Goal: Task Accomplishment & Management: Complete application form

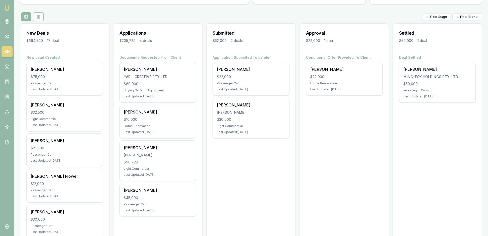
scroll to position [48, 0]
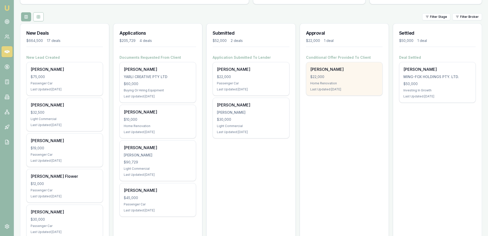
click at [365, 79] on div "$22,000" at bounding box center [345, 76] width 68 height 5
click at [343, 79] on div "$22,000" at bounding box center [345, 76] width 68 height 5
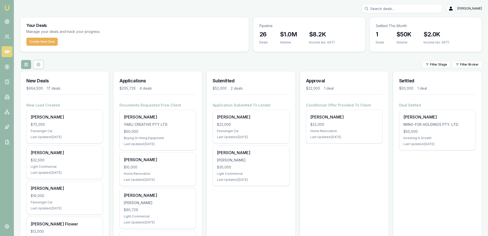
scroll to position [0, 0]
click at [8, 99] on icon at bounding box center [7, 97] width 3 height 4
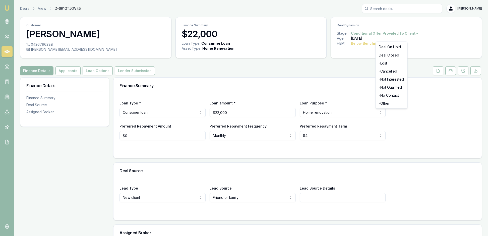
click at [431, 37] on html "Emu Broker Deals View D-6R1GTJOV45 [PERSON_NAME] Toggle Menu Customer [PERSON_N…" at bounding box center [244, 118] width 488 height 236
click at [455, 47] on html "Emu Broker Deals View D-6R1GTJOV45 [PERSON_NAME] Toggle Menu Customer [PERSON_N…" at bounding box center [244, 118] width 488 height 236
click at [436, 73] on icon at bounding box center [438, 71] width 4 height 4
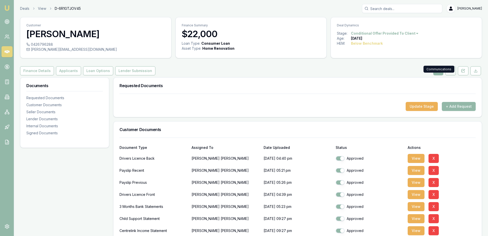
click at [449, 72] on rect at bounding box center [450, 71] width 3 height 3
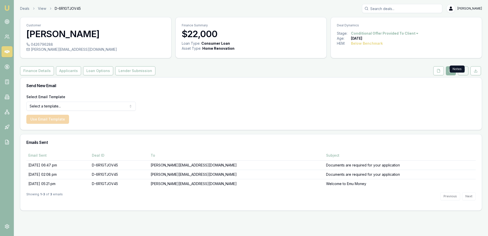
click at [462, 73] on icon at bounding box center [464, 71] width 4 height 4
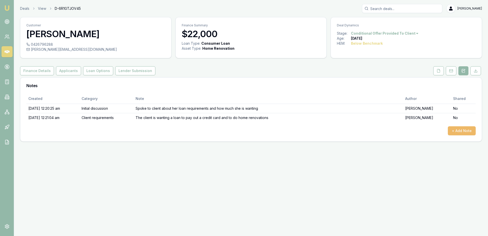
click at [456, 135] on button "+ Add Note" at bounding box center [462, 130] width 28 height 9
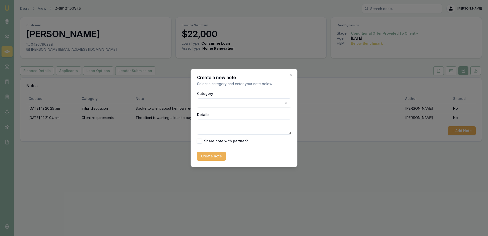
click at [284, 103] on body "Emu Broker Deals View D-6R1GTJOV45 Rachael Connors Toggle Menu Customer Carolin…" at bounding box center [244, 118] width 488 height 236
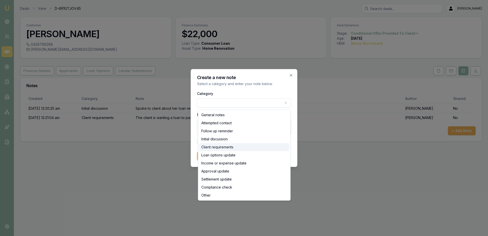
select select "CLIENT_REQUIREMENTS"
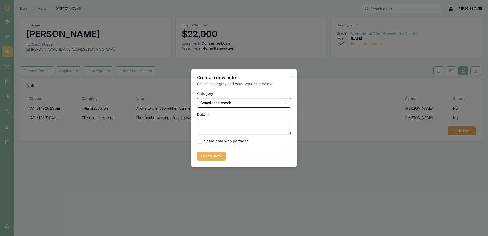
select select "CLIENT_REQUIREMENTS"
click at [244, 104] on button "Client requirements" at bounding box center [244, 102] width 94 height 9
click at [210, 132] on textarea "Details" at bounding box center [244, 127] width 94 height 15
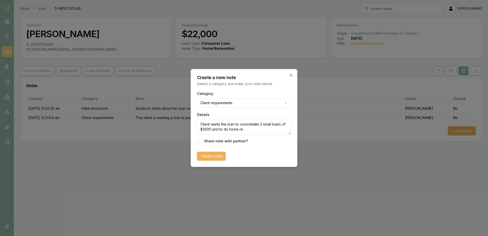
scroll to position [4, 0]
type textarea "Client wants the loan to consolidate 2 small loans of $3500 and to do home reno…"
click at [214, 161] on button "Create note" at bounding box center [211, 156] width 29 height 9
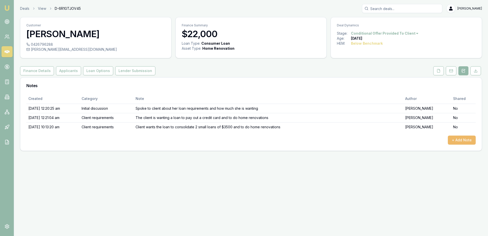
click at [457, 145] on button "+ Add Note" at bounding box center [462, 140] width 28 height 9
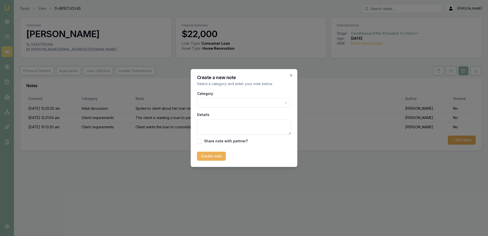
click at [283, 104] on body "Emu Broker Deals View D-6R1GTJOV45 Rachael Connors Toggle Menu Customer Carolin…" at bounding box center [244, 118] width 488 height 236
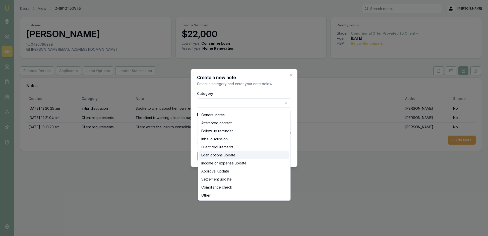
select select "LOAN_OPTIONS_UPDATE"
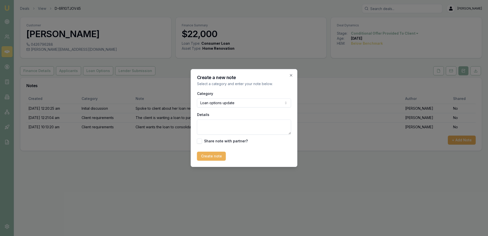
click at [208, 128] on textarea "Details" at bounding box center [244, 127] width 94 height 15
click at [228, 133] on textarea "Ive explained the loan options to my client and p[aymensts" at bounding box center [244, 127] width 94 height 15
type textarea "Ive explained the loan options to my client and [aymensts"
click at [217, 161] on button "Create note" at bounding box center [211, 156] width 29 height 9
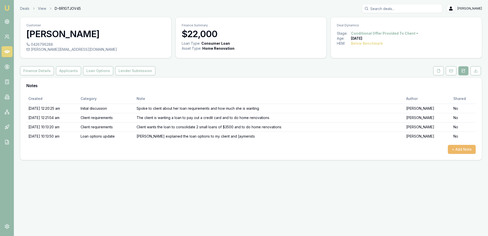
click at [461, 154] on button "+ Add Note" at bounding box center [462, 149] width 28 height 9
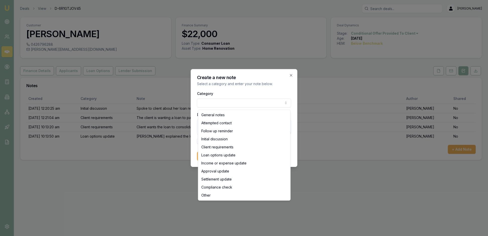
click at [285, 103] on body "Emu Broker Deals View D-6R1GTJOV45 Rachael Connors Toggle Menu Customer Carolin…" at bounding box center [244, 118] width 488 height 236
select select "APPROVAL_UPDATE"
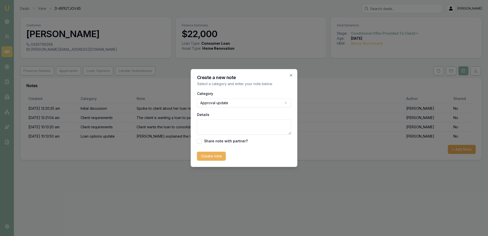
click at [214, 129] on textarea "Details" at bounding box center [244, 127] width 94 height 15
type textarea "Approved with Plenti"
click at [219, 161] on button "Create note" at bounding box center [211, 156] width 29 height 9
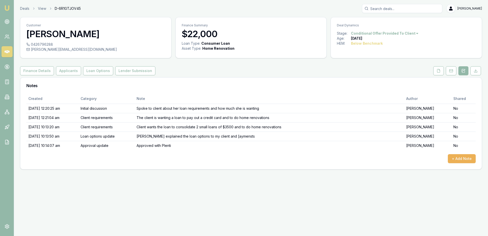
click at [454, 163] on div "Created Category Note Author Shared 20/8/2025, 12:20:25 am Initial discussion S…" at bounding box center [251, 129] width 450 height 70
click at [455, 163] on button "+ Add Note" at bounding box center [462, 158] width 28 height 9
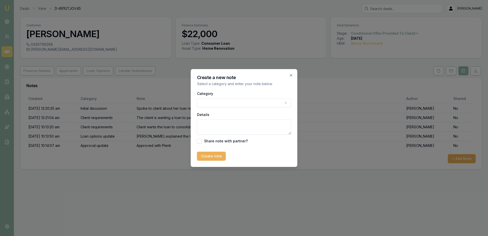
click at [284, 106] on body "Emu Broker Deals View D-6R1GTJOV45 Rachael Connors Toggle Menu Customer Carolin…" at bounding box center [244, 118] width 488 height 236
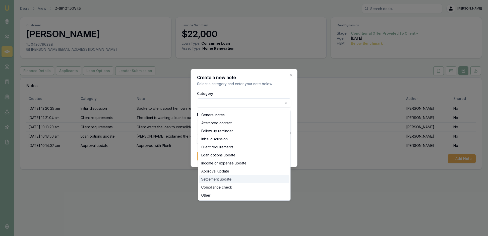
select select "SETTLEMENT_UPDATE"
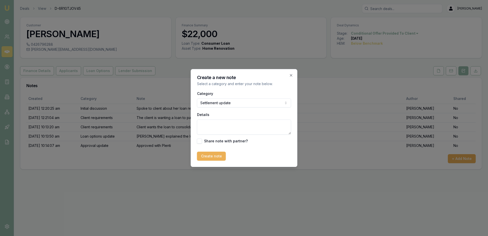
click at [211, 130] on textarea "Details" at bounding box center [244, 127] width 94 height 15
type textarea "Signed and settled"
click at [218, 161] on button "Create note" at bounding box center [211, 156] width 29 height 9
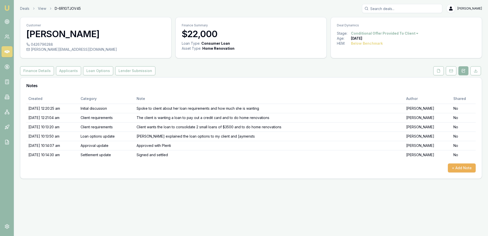
click at [436, 37] on html "Emu Broker Deals View D-6R1GTJOV45 Rachael Connors Toggle Menu Customer Carolin…" at bounding box center [244, 118] width 488 height 236
click at [432, 55] on html "Emu Broker Deals View D-6R1GTJOV45 Rachael Connors Toggle Menu Customer Carolin…" at bounding box center [244, 118] width 488 height 236
click at [113, 75] on button "Loan Options" at bounding box center [98, 70] width 30 height 9
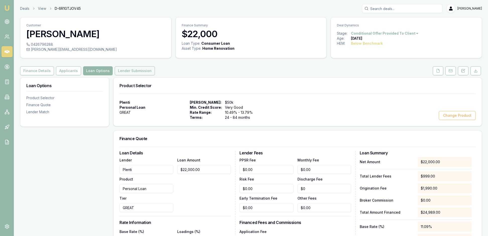
click at [155, 75] on button "Lender Submission" at bounding box center [135, 70] width 40 height 9
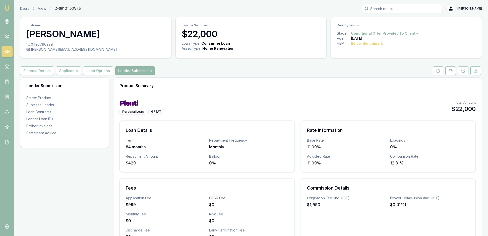
click at [434, 38] on html "Emu Broker Deals View D-6R1GTJOV45 Rachael Connors Toggle Menu Customer Carolin…" at bounding box center [244, 118] width 488 height 236
click at [233, 98] on html "Emu Broker Deals View D-6R1GTJOV45 Rachael Connors Toggle Menu Customer Carolin…" at bounding box center [244, 118] width 488 height 236
click at [231, 103] on html "Emu Broker Deals View D-6R1GTJOV45 Rachael Connors Toggle Menu Customer Carolin…" at bounding box center [244, 118] width 488 height 236
click at [231, 94] on div "Product Summary" at bounding box center [298, 86] width 369 height 16
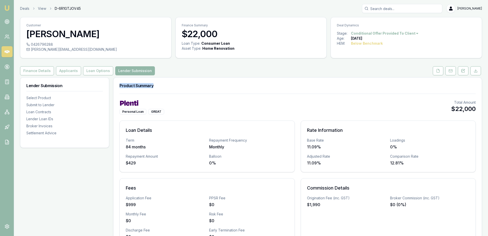
click at [231, 94] on div "Product Summary" at bounding box center [298, 86] width 369 height 16
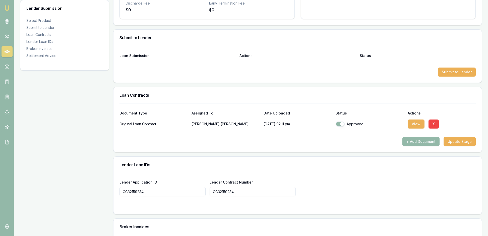
scroll to position [227, 0]
click at [449, 77] on button "Submit to Lender" at bounding box center [457, 72] width 38 height 9
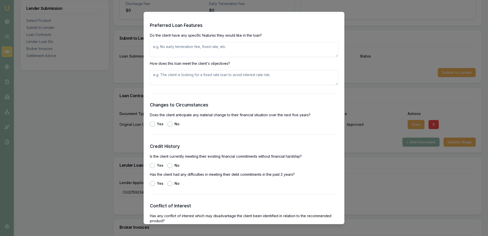
scroll to position [543, 0]
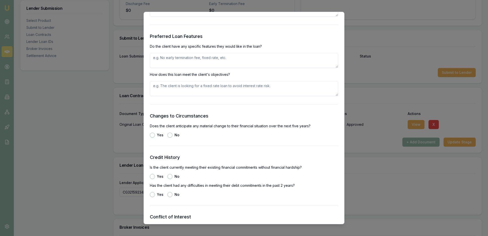
click at [163, 68] on textarea at bounding box center [244, 60] width 188 height 15
type textarea "The client would like to pay the loan over 7 years to keep her payments down"
click at [175, 96] on textarea at bounding box center [244, 88] width 188 height 15
type textarea "The client is happy with the no on going fees or early payout penalties"
click at [205, 171] on form "Selected Product Lender Plenti Loan Type Consumer Loan Product Personal Loan Ti…" at bounding box center [244, 15] width 188 height 1044
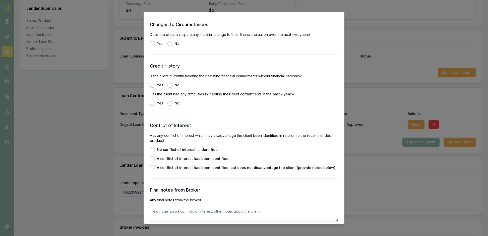
scroll to position [646, 0]
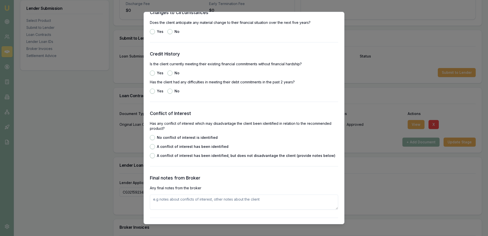
click at [173, 34] on button "No" at bounding box center [170, 31] width 5 height 5
radio input "true"
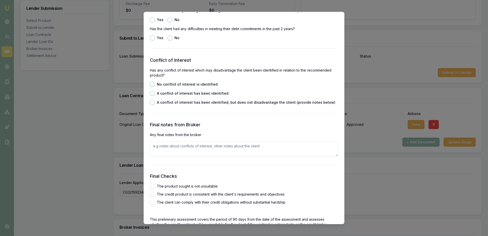
scroll to position [711, 0]
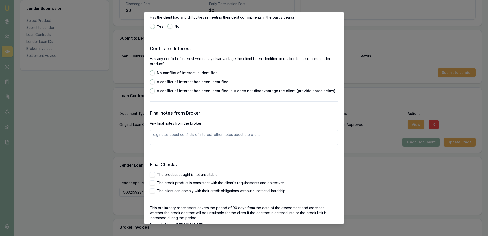
click at [152, 11] on button "Yes" at bounding box center [152, 8] width 5 height 5
radio input "true"
click at [173, 29] on button "No" at bounding box center [170, 26] width 5 height 5
radio input "true"
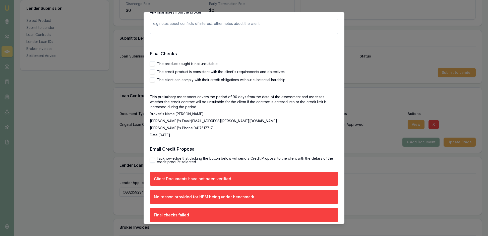
scroll to position [825, 0]
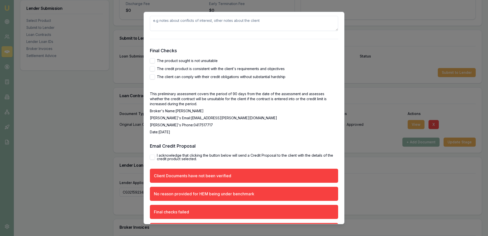
radio input "true"
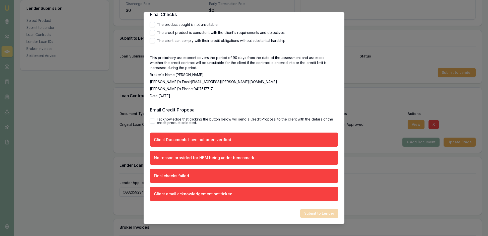
scroll to position [884, 0]
type textarea "The client is very happy with the payments and the loan"
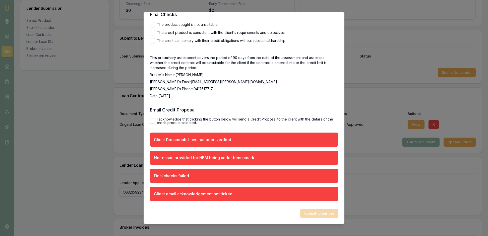
click at [154, 27] on button "The product sought is not unsuitable" at bounding box center [152, 24] width 5 height 5
checkbox input "true"
click at [155, 35] on button "The credit product is consistent with the client's requirements and objectives" at bounding box center [152, 32] width 5 height 5
checkbox input "true"
click at [155, 43] on button "The client can comply with their credit obligations without substantial hardship" at bounding box center [152, 40] width 5 height 5
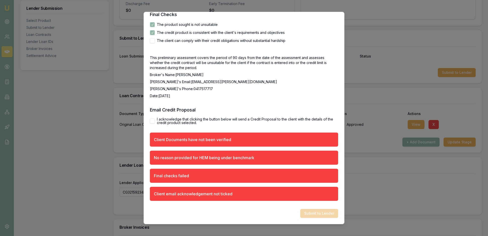
checkbox input "true"
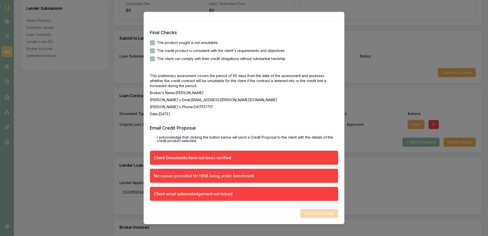
click at [252, 95] on p "Broker's Name: Rachael Connors" at bounding box center [244, 92] width 188 height 5
click at [154, 137] on button "I acknowledge that clicking the button below will send a Credit Proposal to the…" at bounding box center [152, 139] width 5 height 5
checkbox input "true"
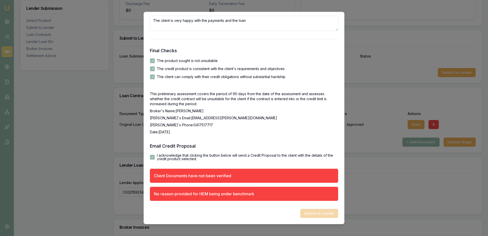
scroll to position [965, 0]
click at [262, 143] on h3 "Email Credit Proposal" at bounding box center [244, 146] width 188 height 7
click at [315, 211] on div "Submit to Lender" at bounding box center [244, 213] width 188 height 9
click at [259, 170] on div "Client Documents have not been verified" at bounding box center [244, 176] width 188 height 14
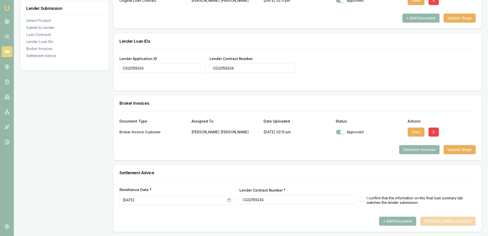
scroll to position [428, 0]
click at [414, 145] on button "Generate Invoices" at bounding box center [419, 149] width 40 height 9
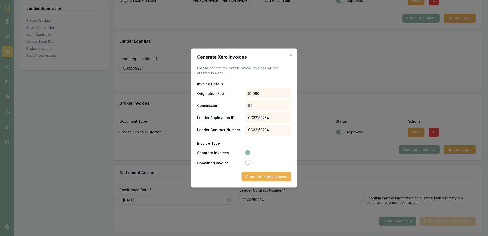
scroll to position [427, 0]
click at [290, 54] on icon "button" at bounding box center [291, 55] width 2 height 2
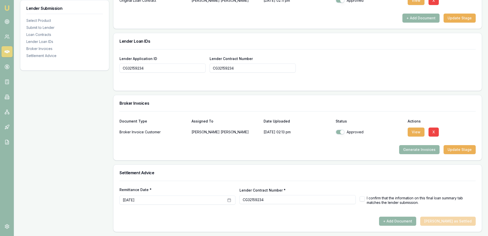
click at [335, 137] on div at bounding box center [298, 141] width 357 height 8
click at [396, 217] on button "+ Add Document" at bounding box center [397, 221] width 37 height 9
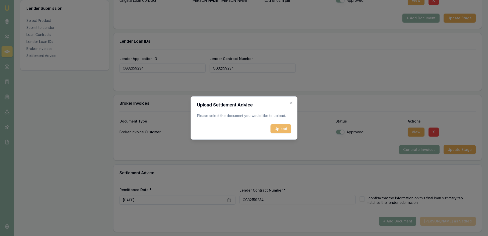
click at [278, 131] on button "Upload" at bounding box center [281, 128] width 21 height 9
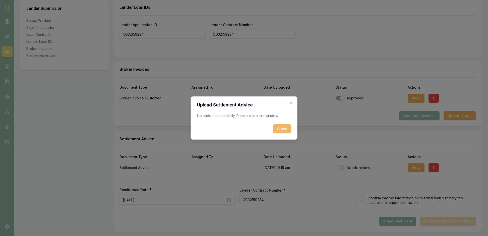
click at [285, 130] on button "Close" at bounding box center [282, 128] width 18 height 9
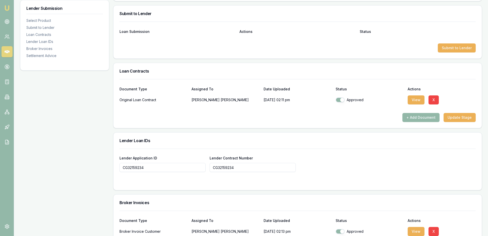
scroll to position [253, 0]
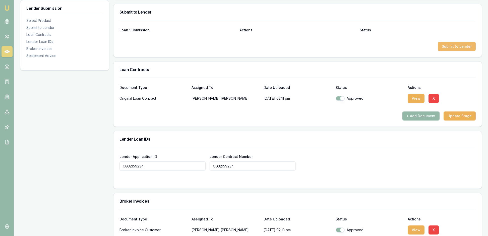
click at [449, 51] on button "Submit to Lender" at bounding box center [457, 46] width 38 height 9
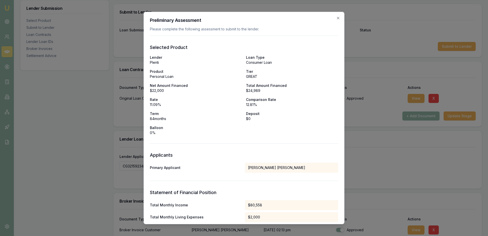
click at [285, 135] on div "Lender Plenti Loan Type Consumer Loan Product Personal Loan Tier GREAT Net Amou…" at bounding box center [244, 95] width 188 height 80
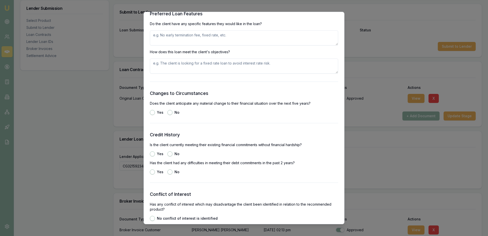
scroll to position [611, 0]
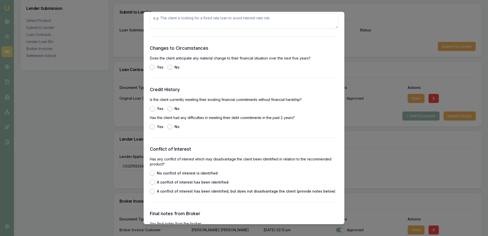
type textarea "The client would like the loan over 7 years"
click at [172, 28] on textarea at bounding box center [244, 20] width 188 height 15
type textarea "the client is happy with the loan term and payments"
click at [218, 70] on div "Yes No" at bounding box center [244, 67] width 188 height 5
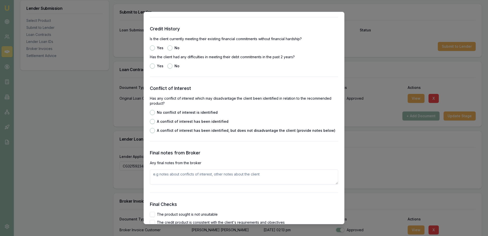
scroll to position [672, 0]
click at [173, 8] on button "No" at bounding box center [170, 5] width 5 height 5
radio input "true"
click at [214, 31] on h3 "Credit History" at bounding box center [244, 27] width 188 height 7
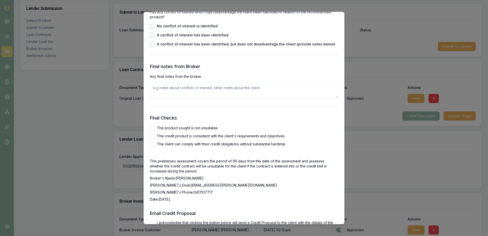
scroll to position [758, 0]
radio input "true"
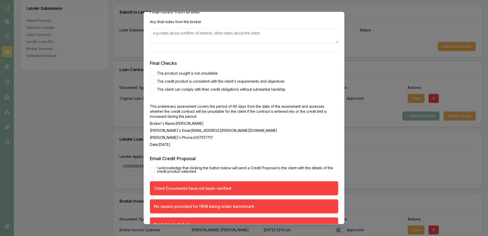
scroll to position [841, 0]
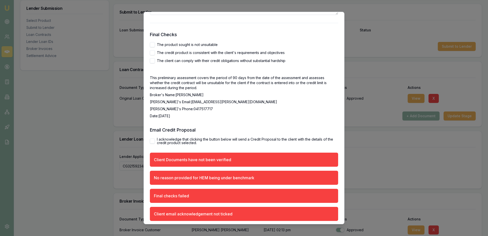
radio input "true"
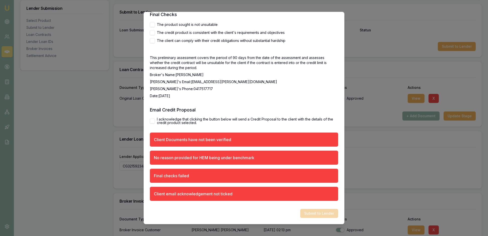
scroll to position [866, 0]
type textarea "The client is happy with the loan structure, interest rates and the quick settl…"
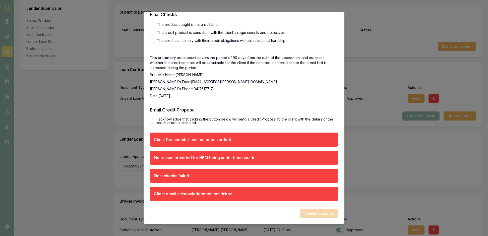
click at [155, 27] on button "The product sought is not unsuitable" at bounding box center [152, 24] width 5 height 5
checkbox input "true"
click at [154, 35] on button "The credit product is consistent with the client's requirements and objectives" at bounding box center [152, 32] width 5 height 5
checkbox input "true"
click at [155, 43] on button "The client can comply with their credit obligations without substantial hardship" at bounding box center [152, 40] width 5 height 5
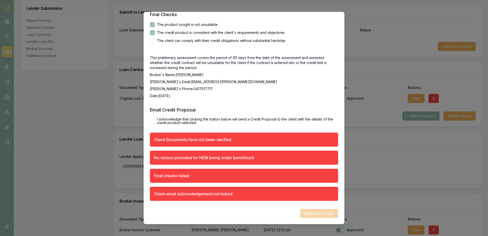
checkbox input "true"
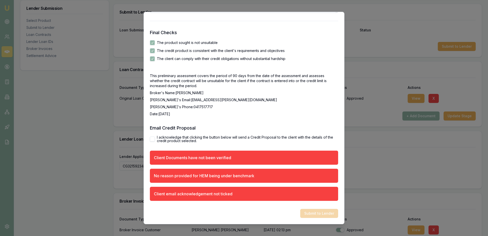
click at [282, 117] on p "Date: 27/8/2025" at bounding box center [244, 114] width 188 height 5
click at [154, 137] on button "I acknowledge that clicking the button below will send a Credit Proposal to the…" at bounding box center [152, 139] width 5 height 5
checkbox input "true"
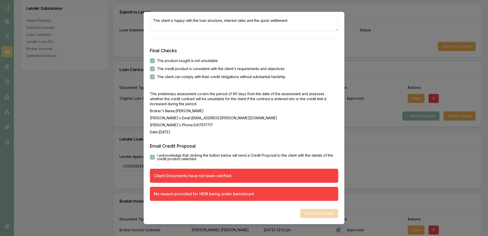
click at [293, 143] on h3 "Email Credit Proposal" at bounding box center [244, 146] width 188 height 7
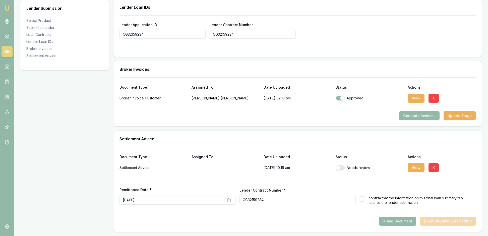
scroll to position [466, 0]
click at [343, 163] on div "Needs review" at bounding box center [370, 168] width 68 height 10
click at [343, 165] on button "button" at bounding box center [340, 167] width 9 height 5
checkbox input "true"
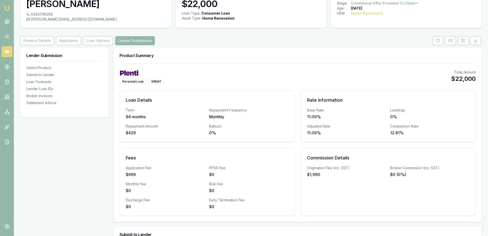
scroll to position [21, 0]
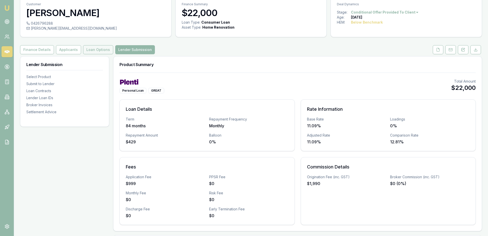
click at [113, 54] on button "Loan Options" at bounding box center [98, 49] width 30 height 9
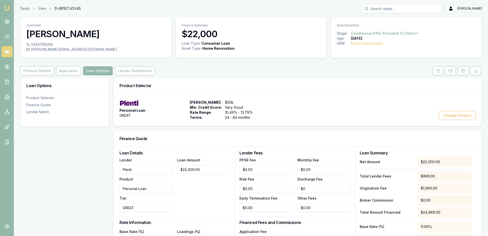
click at [292, 94] on div "Product Selector" at bounding box center [298, 86] width 369 height 16
click at [81, 75] on button "Applicants" at bounding box center [68, 70] width 25 height 9
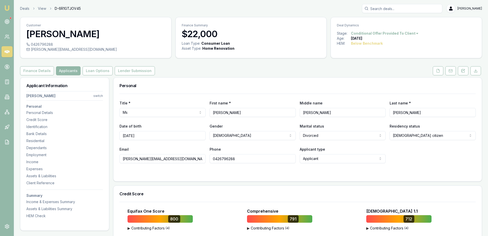
click at [297, 92] on div "Personal" at bounding box center [298, 86] width 369 height 16
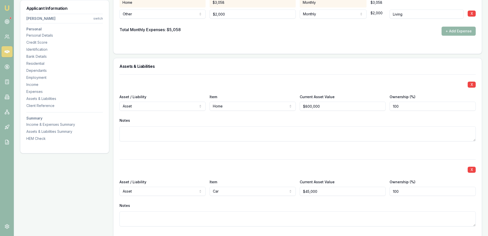
scroll to position [1037, 0]
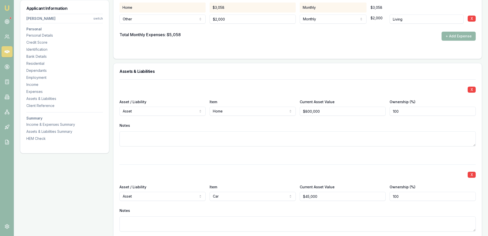
click at [414, 24] on input "Living" at bounding box center [427, 19] width 74 height 9
type input "Living, food and bills"
drag, startPoint x: 235, startPoint y: 150, endPoint x: 212, endPoint y: 150, distance: 23.6
click at [212, 24] on input "2000" at bounding box center [253, 19] width 86 height 9
type input "$3,000"
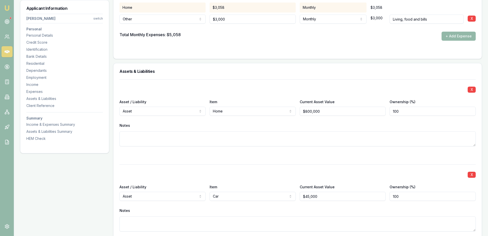
click at [303, 41] on div "Total Monthly Expenses: $5,058 + Add Expense" at bounding box center [298, 36] width 357 height 9
click at [403, 53] on form "Item Amount Frequency Monthly Details Home $3,058 Monthly $3,058 Other Rent or …" at bounding box center [298, 20] width 357 height 66
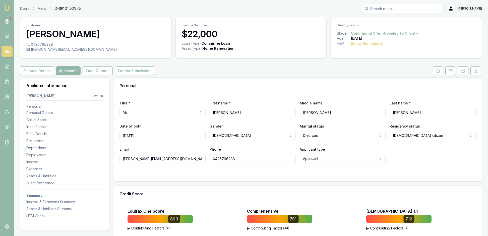
scroll to position [0, 0]
click at [155, 75] on button "Lender Submission" at bounding box center [135, 70] width 40 height 9
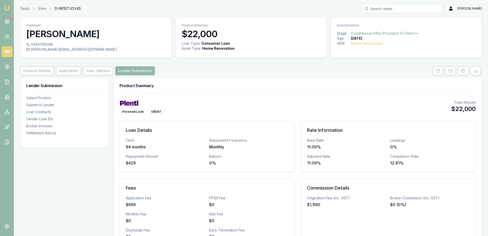
click at [337, 115] on div "Personal Loan GREAT Total Amount $22,000" at bounding box center [298, 107] width 357 height 15
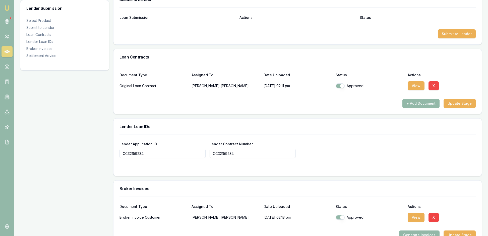
scroll to position [268, 0]
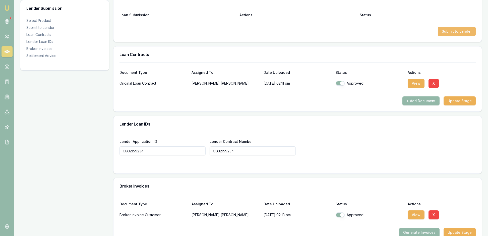
click at [452, 36] on button "Submit to Lender" at bounding box center [457, 31] width 38 height 9
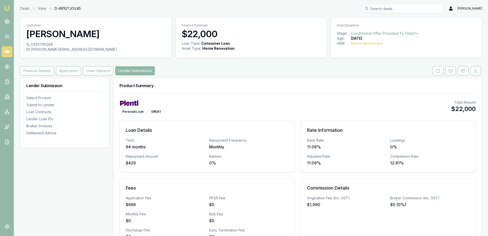
scroll to position [0, 0]
click at [50, 75] on button "Finance Details" at bounding box center [37, 70] width 34 height 9
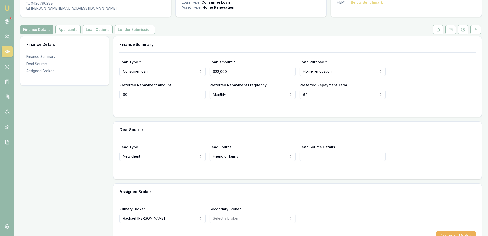
scroll to position [-1, 0]
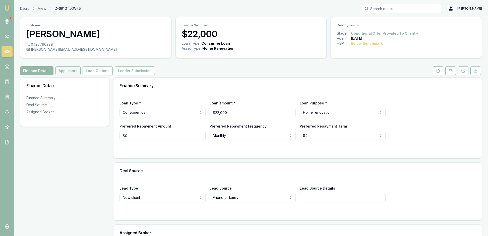
click at [81, 75] on button "Applicants" at bounding box center [68, 70] width 25 height 9
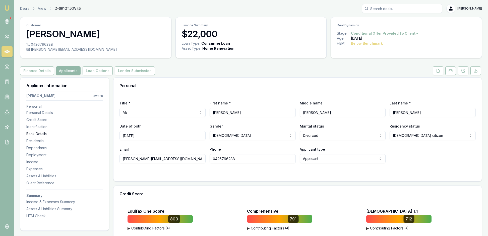
click at [92, 136] on div "Bank Details" at bounding box center [64, 133] width 77 height 5
click at [436, 73] on icon at bounding box center [438, 71] width 4 height 4
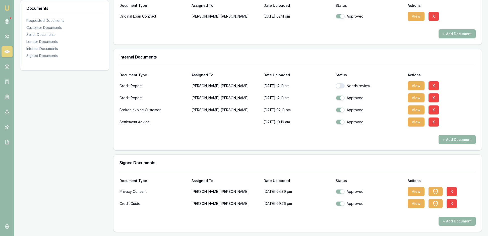
scroll to position [338, 0]
click at [341, 83] on button "button" at bounding box center [340, 85] width 9 height 5
checkbox input "true"
click at [454, 55] on h3 "Internal Documents" at bounding box center [298, 57] width 357 height 4
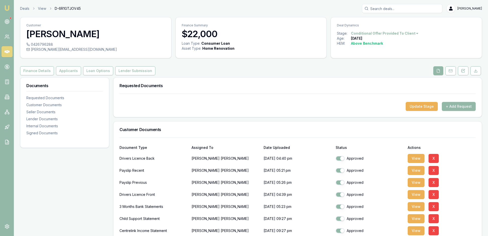
scroll to position [0, 0]
click at [449, 73] on icon at bounding box center [451, 71] width 4 height 4
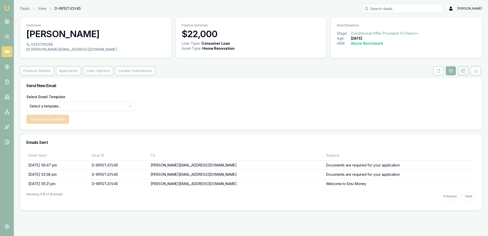
scroll to position [6, 0]
click at [464, 71] on icon at bounding box center [465, 70] width 2 height 2
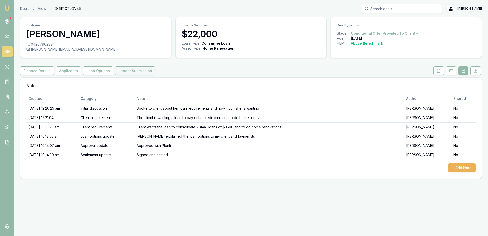
click at [156, 75] on button "Lender Submission" at bounding box center [135, 70] width 40 height 9
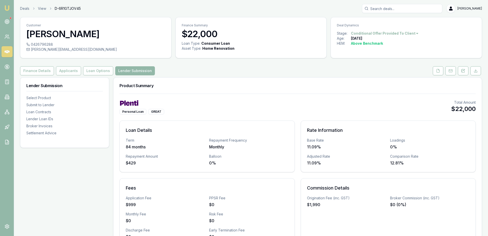
click at [294, 94] on div "Product Summary" at bounding box center [298, 86] width 369 height 16
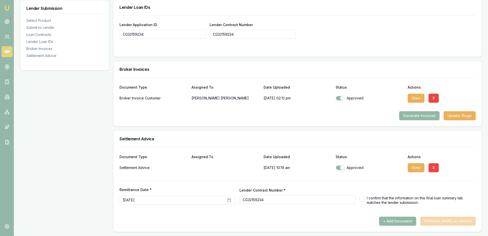
scroll to position [466, 0]
click at [363, 196] on button "button" at bounding box center [362, 198] width 5 height 5
checkbox input "true"
click at [400, 200] on label "I confirm that the information on this final loan summary tab matches the lende…" at bounding box center [421, 200] width 109 height 9
click at [446, 218] on div "+ Add Document Mark Deal as Settled" at bounding box center [298, 221] width 357 height 9
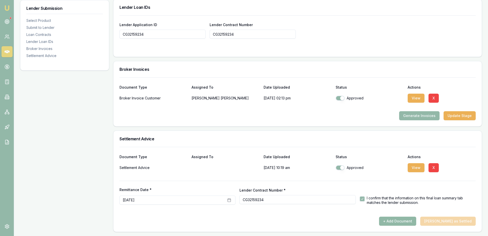
click at [396, 218] on button "+ Add Document" at bounding box center [397, 221] width 37 height 9
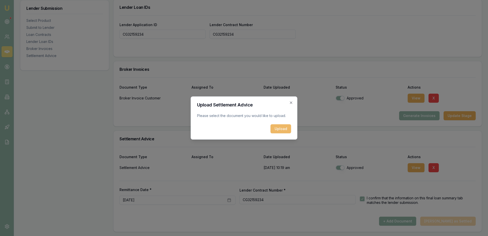
click at [282, 132] on button "Upload" at bounding box center [281, 128] width 21 height 9
click at [289, 101] on icon "button" at bounding box center [291, 103] width 4 height 4
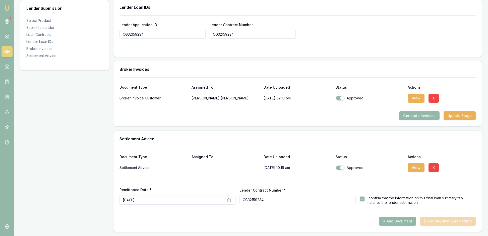
click at [441, 220] on div "+ Add Document Mark Deal as Settled" at bounding box center [298, 221] width 357 height 9
click at [341, 165] on button "button" at bounding box center [340, 167] width 9 height 5
click at [343, 165] on button "button" at bounding box center [340, 167] width 9 height 5
click at [393, 220] on button "+ Add Document" at bounding box center [397, 221] width 37 height 9
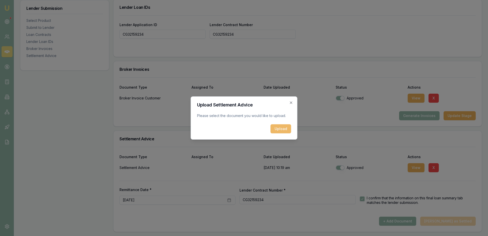
click at [283, 130] on button "Upload" at bounding box center [281, 128] width 21 height 9
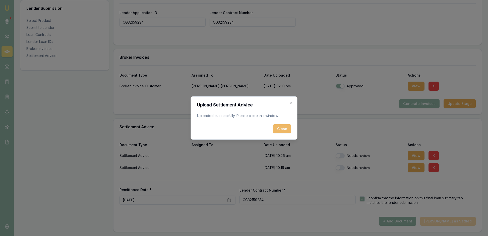
click at [277, 131] on button "Close" at bounding box center [282, 128] width 18 height 9
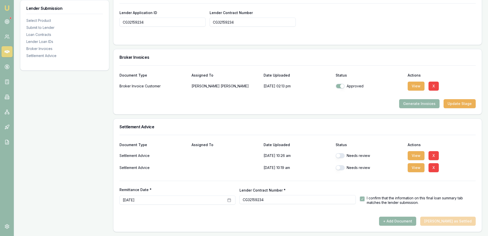
click at [345, 158] on button "button" at bounding box center [340, 155] width 9 height 5
checkbox input "true"
click at [344, 170] on button "button" at bounding box center [340, 167] width 9 height 5
checkbox input "true"
click at [464, 181] on div at bounding box center [298, 177] width 357 height 8
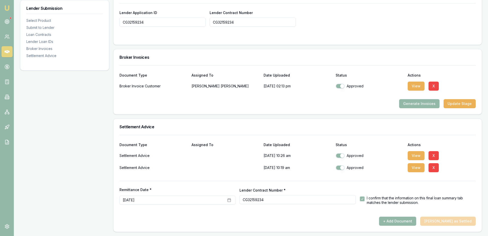
scroll to position [479, 0]
click at [445, 218] on div "+ Add Document Mark Deal as Settled" at bounding box center [298, 221] width 357 height 9
click at [388, 217] on button "+ Add Document" at bounding box center [397, 221] width 37 height 9
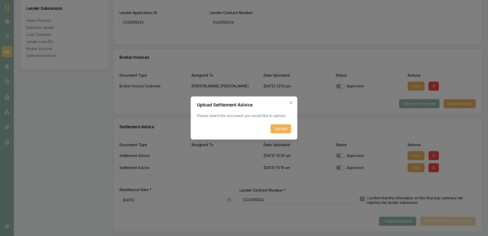
click at [290, 96] on div "Upload Settlement Advice Please select the document you would like to upload. U…" at bounding box center [244, 117] width 107 height 43
click at [290, 101] on icon "button" at bounding box center [291, 103] width 4 height 4
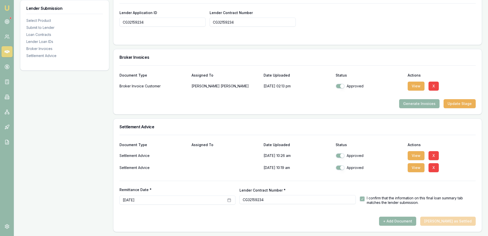
click at [371, 119] on div "Settlement Advice" at bounding box center [298, 127] width 369 height 16
click at [453, 99] on button "Update Stage" at bounding box center [460, 103] width 32 height 9
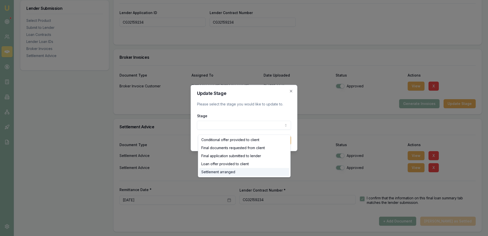
select select "SETTLEMENT_ARRANGED"
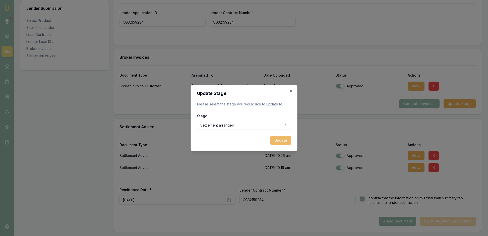
click at [278, 144] on button "Update" at bounding box center [281, 140] width 21 height 9
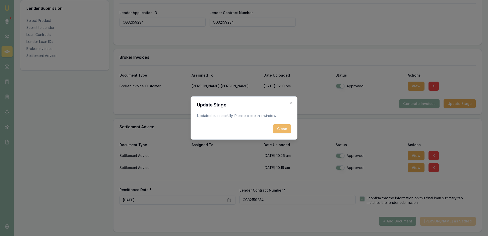
click at [286, 132] on button "Close" at bounding box center [282, 128] width 18 height 9
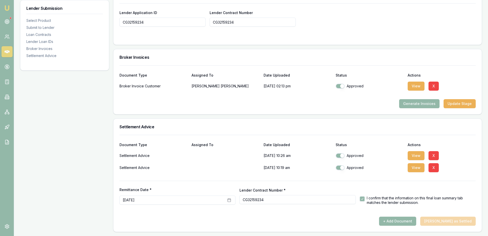
click at [395, 49] on div "Broker Invoices" at bounding box center [298, 57] width 369 height 16
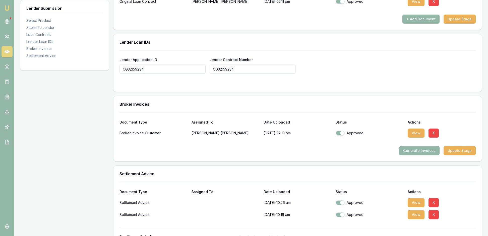
scroll to position [347, 0]
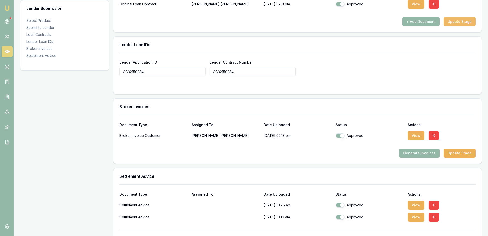
click at [458, 26] on button "Update Stage" at bounding box center [460, 21] width 32 height 9
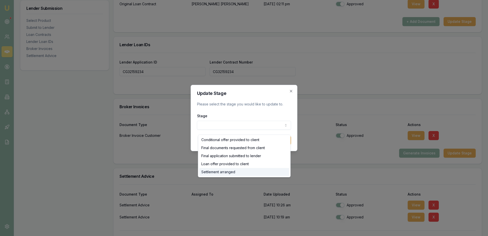
select select "SETTLEMENT_ARRANGED"
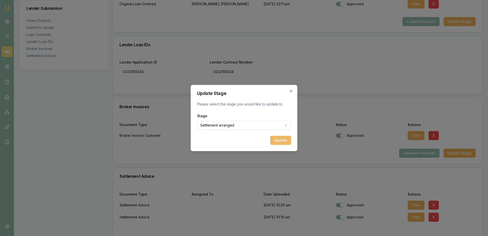
click at [277, 145] on button "Update" at bounding box center [281, 140] width 21 height 9
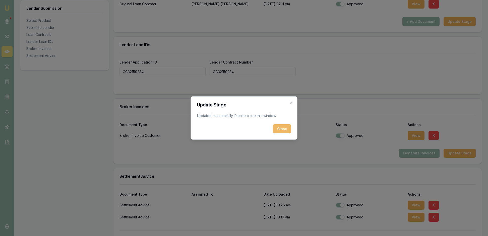
click at [287, 129] on button "Close" at bounding box center [282, 128] width 18 height 9
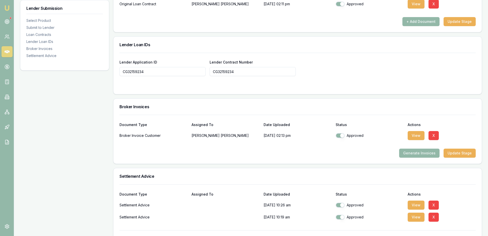
click at [357, 76] on div "Lender Application ID CG32159234 Lender Contract Number CG32159234" at bounding box center [298, 67] width 357 height 17
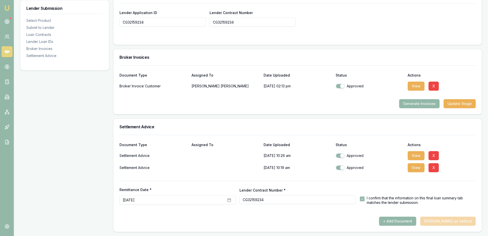
scroll to position [479, 0]
click at [447, 218] on div "+ Add Document Mark Deal as Settled" at bounding box center [298, 221] width 357 height 9
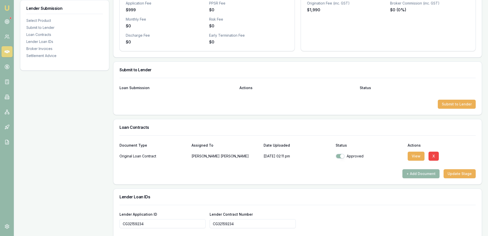
scroll to position [183, 0]
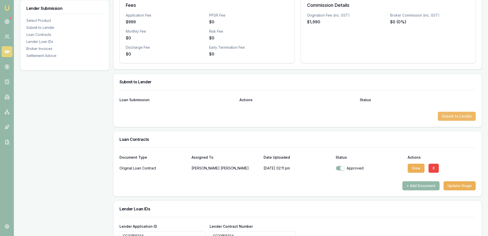
click at [456, 121] on button "Submit to Lender" at bounding box center [457, 116] width 38 height 9
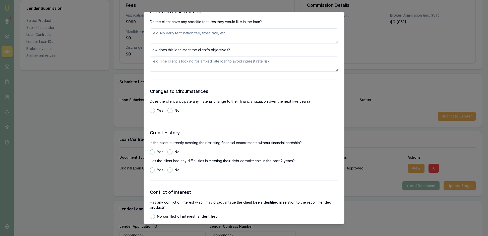
scroll to position [575, 0]
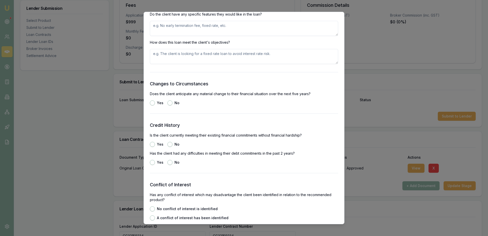
click at [168, 36] on textarea at bounding box center [244, 28] width 188 height 15
type textarea "The client would like the loan term over 7 years"
click at [156, 64] on textarea at bounding box center [244, 56] width 188 height 15
click at [173, 106] on button "No" at bounding box center [170, 103] width 5 height 5
radio input "true"
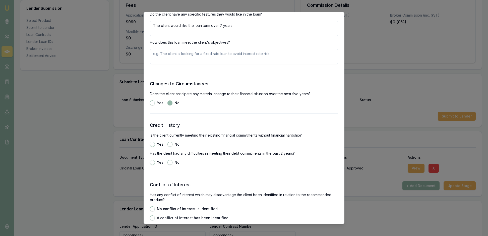
click at [154, 64] on textarea at bounding box center [244, 56] width 188 height 15
type textarea "The client is happy with the loan term, the interest rate and the payments"
click at [216, 96] on p "Does the client anticipate any material change to their financial situation ove…" at bounding box center [244, 93] width 188 height 5
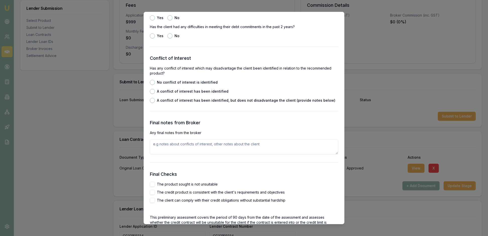
scroll to position [712, 0]
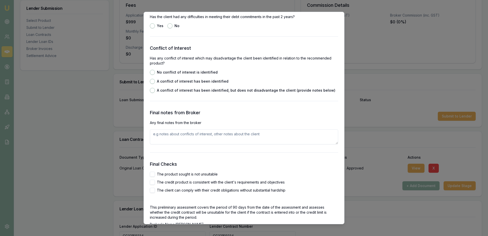
click at [155, 10] on button "Yes" at bounding box center [152, 7] width 5 height 5
radio input "true"
click at [173, 28] on button "No" at bounding box center [170, 25] width 5 height 5
radio input "true"
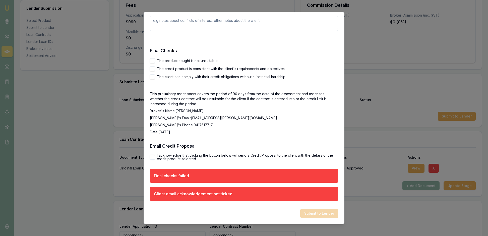
scroll to position [839, 0]
radio input "true"
click at [160, 31] on textarea at bounding box center [244, 23] width 188 height 15
type textarea "The client is very happy with the loan details and the fast settlement"
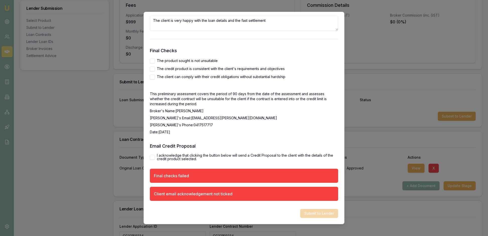
click at [153, 63] on button "The product sought is not unsuitable" at bounding box center [152, 60] width 5 height 5
checkbox input "true"
click at [153, 71] on button "The credit product is consistent with the client's requirements and objectives" at bounding box center [152, 68] width 5 height 5
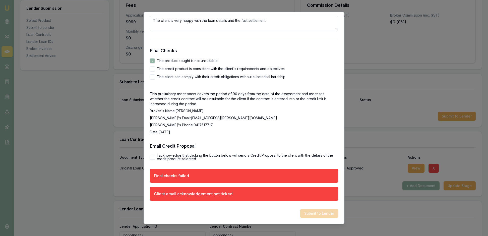
checkbox input "true"
click at [152, 79] on button "The client can comply with their credit obligations without substantial hardship" at bounding box center [152, 76] width 5 height 5
checkbox input "true"
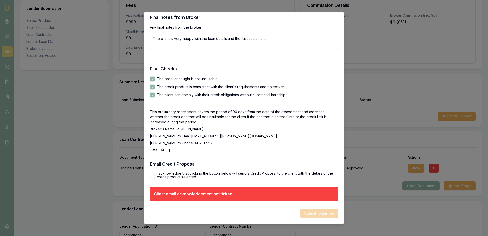
click at [241, 125] on p "This preliminary assessment covers the period of 90 days from the date of the a…" at bounding box center [244, 117] width 188 height 15
click at [155, 173] on button "I acknowledge that clicking the button below will send a Credit Proposal to the…" at bounding box center [152, 175] width 5 height 5
checkbox input "true"
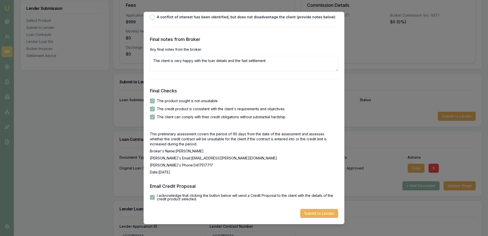
scroll to position [920, 0]
click at [282, 170] on p "Date: 27/8/2025" at bounding box center [244, 172] width 188 height 5
click at [318, 210] on button "Submit to Lender" at bounding box center [319, 213] width 38 height 9
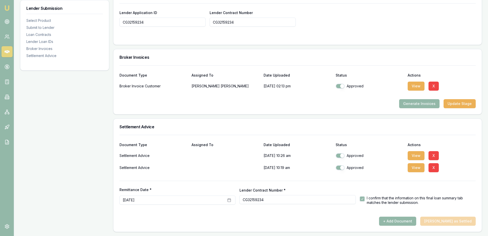
scroll to position [493, 0]
click at [446, 218] on div "+ Add Document [PERSON_NAME] as Settled" at bounding box center [298, 221] width 357 height 9
click at [457, 99] on button "Update Stage" at bounding box center [460, 103] width 32 height 9
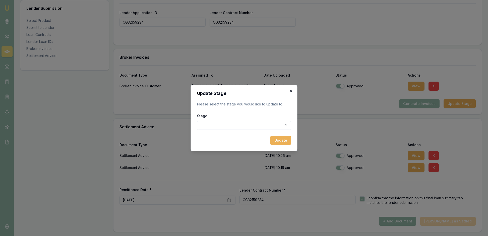
click at [291, 89] on icon "button" at bounding box center [291, 91] width 4 height 4
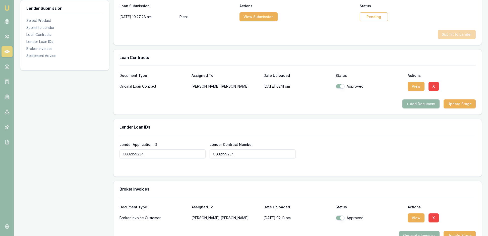
scroll to position [274, 0]
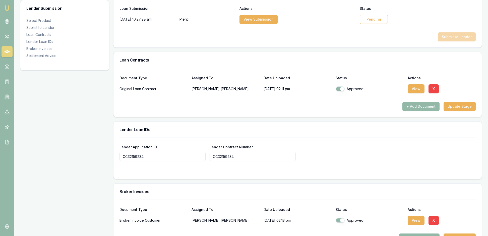
click at [339, 41] on div "Submit to Lender" at bounding box center [298, 36] width 357 height 9
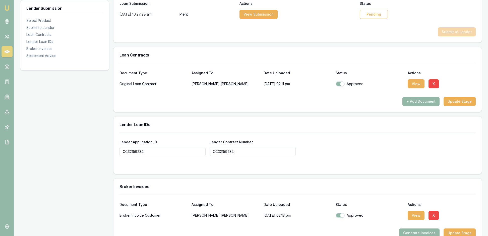
scroll to position [276, 0]
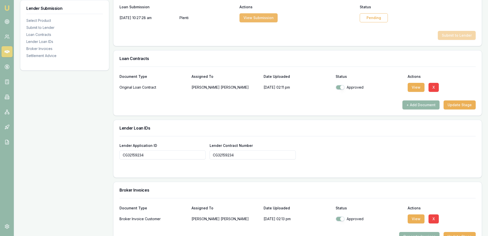
click at [268, 22] on button "View Submission" at bounding box center [259, 17] width 38 height 9
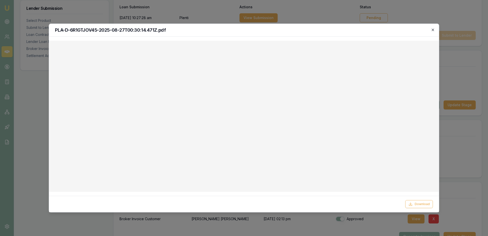
click at [433, 30] on icon "button" at bounding box center [433, 30] width 4 height 4
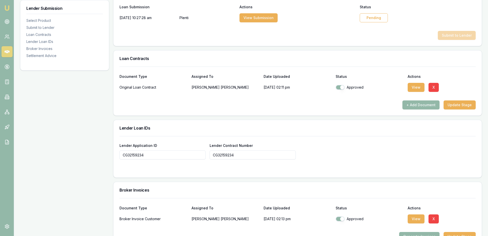
click at [452, 67] on div "Loan Contracts" at bounding box center [298, 59] width 369 height 16
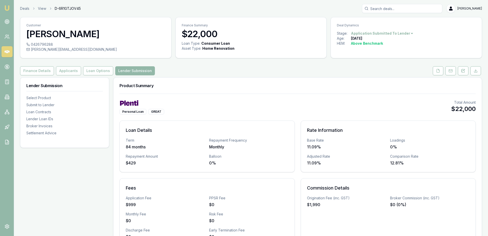
scroll to position [0, 0]
click at [9, 99] on icon at bounding box center [8, 97] width 1 height 3
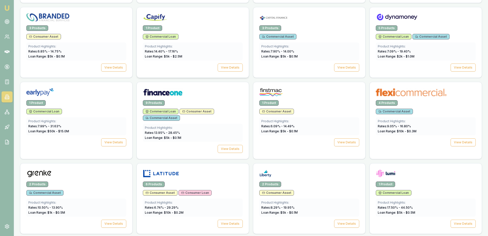
scroll to position [330, 0]
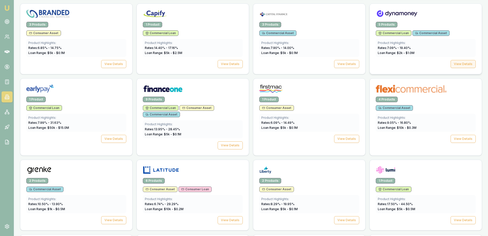
click at [463, 68] on button "View Details" at bounding box center [463, 64] width 25 height 8
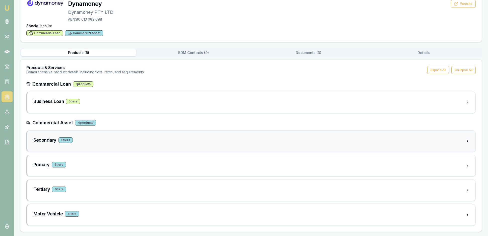
scroll to position [72, 0]
click at [80, 99] on div "5 tier s" at bounding box center [73, 102] width 14 height 6
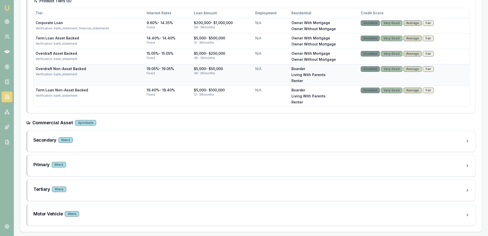
scroll to position [239, 0]
click at [108, 213] on div "Motor Vehicle 4 tier s" at bounding box center [249, 214] width 432 height 7
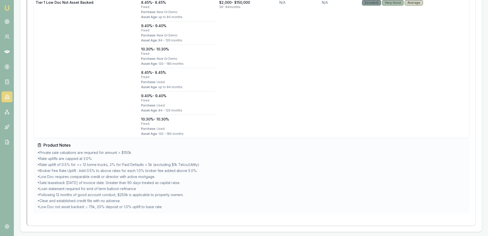
scroll to position [1036, 0]
click at [293, 76] on td "N/A" at bounding box center [299, 68] width 43 height 140
click at [298, 102] on td "N/A" at bounding box center [299, 68] width 43 height 140
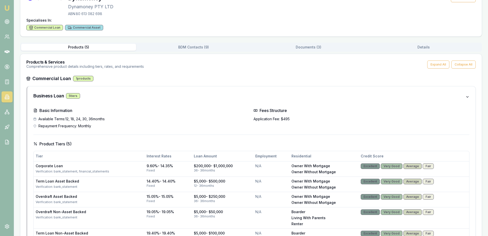
scroll to position [50, 0]
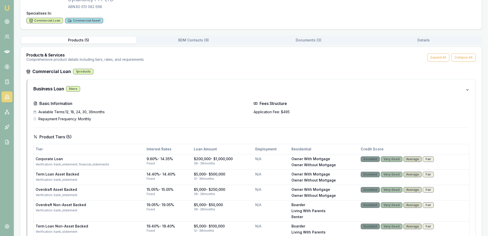
click at [313, 45] on div "Products ( 5 ) BDM Contacts ( 9 ) Documents ( 3 ) Details" at bounding box center [251, 40] width 462 height 9
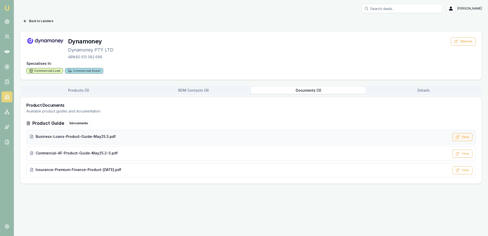
click at [456, 141] on button "View" at bounding box center [463, 137] width 20 height 8
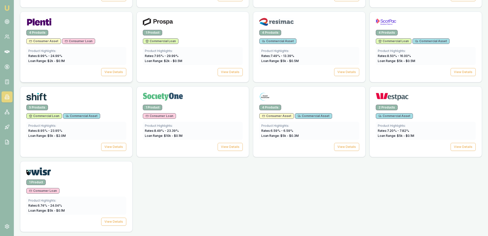
scroll to position [826, 0]
click at [114, 76] on button "View Details" at bounding box center [113, 72] width 25 height 8
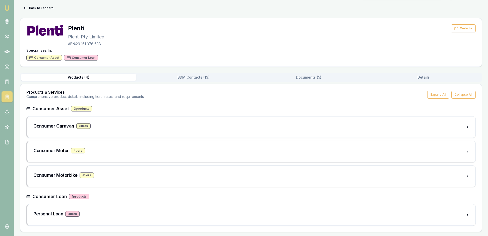
scroll to position [44, 0]
click at [139, 211] on div "Personal Loan 4 tier s" at bounding box center [249, 214] width 432 height 7
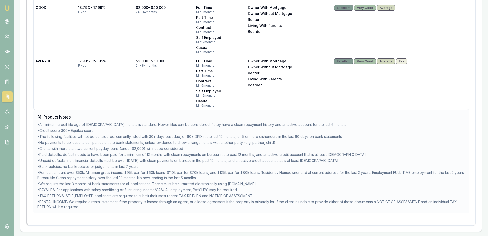
scroll to position [471, 0]
click at [139, 209] on div "Product Notes • A minimum credit file age of 18 months is standard. Newer files…" at bounding box center [251, 162] width 436 height 104
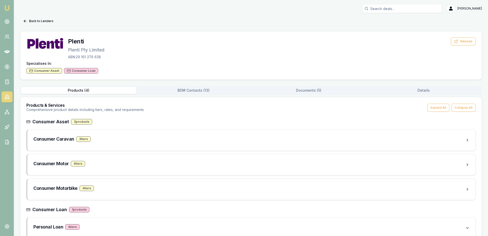
scroll to position [0, 0]
click at [309, 94] on button "Documents ( 5 )" at bounding box center [308, 90] width 115 height 7
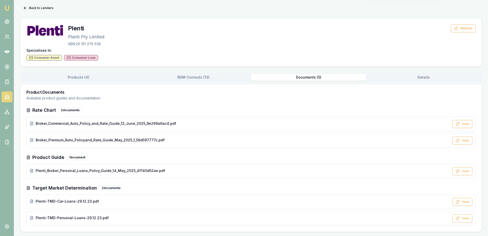
scroll to position [46, 0]
click at [135, 168] on span "Plenti_Broker_Personal_Loans_Policy_Guide_14_May_2025_4f140d52ae.pdf" at bounding box center [101, 170] width 130 height 5
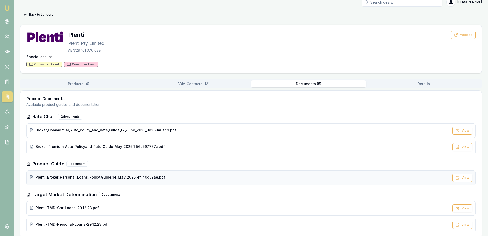
scroll to position [-1, 0]
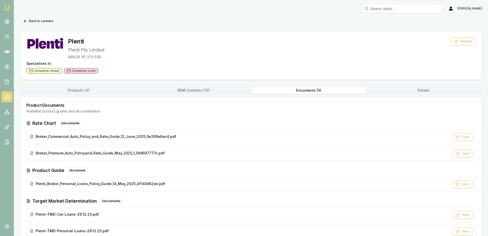
click at [27, 23] on icon at bounding box center [25, 21] width 4 height 4
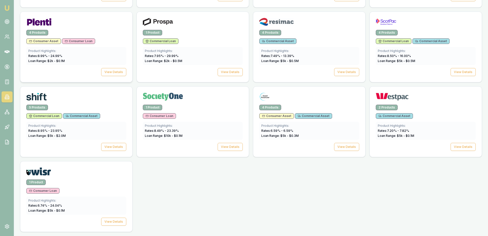
scroll to position [882, 0]
click at [112, 218] on button "View Details" at bounding box center [113, 222] width 25 height 8
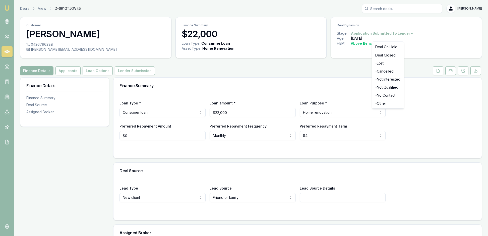
click at [429, 37] on html "Emu Broker Deals View D-6R1GTJOV45 [PERSON_NAME] Toggle Menu Customer [PERSON_N…" at bounding box center [244, 118] width 488 height 236
click at [447, 38] on html "Emu Broker Deals View D-6R1GTJOV45 Rachael Connors Toggle Menu Customer Carolin…" at bounding box center [244, 118] width 488 height 236
click at [441, 139] on html "Emu Broker Deals View D-6R1GTJOV45 Rachael Connors Toggle Menu Customer Carolin…" at bounding box center [244, 118] width 488 height 236
click at [300, 81] on html "Emu Broker Deals View D-6R1GTJOV45 Rachael Connors Toggle Menu Customer Carolin…" at bounding box center [244, 118] width 488 height 236
click at [300, 75] on div "Finance Details Applicants Loan Options Lender Submission" at bounding box center [251, 70] width 462 height 9
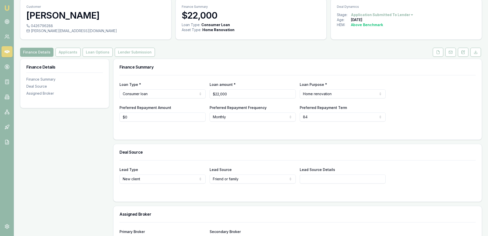
scroll to position [17, 0]
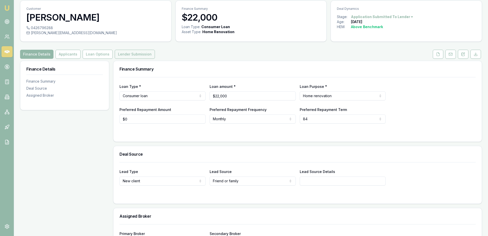
click at [155, 59] on button "Lender Submission" at bounding box center [135, 54] width 40 height 9
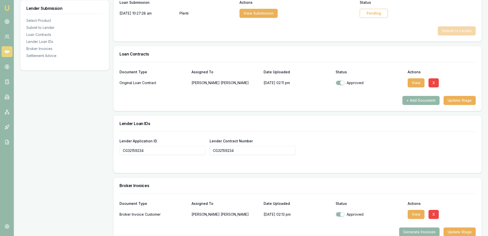
scroll to position [283, 0]
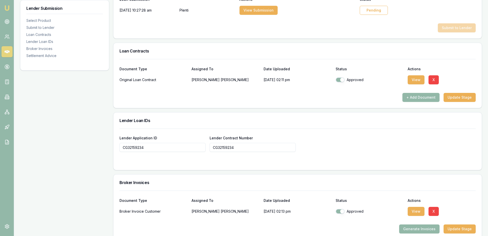
click at [383, 15] on div "Pending" at bounding box center [374, 10] width 28 height 9
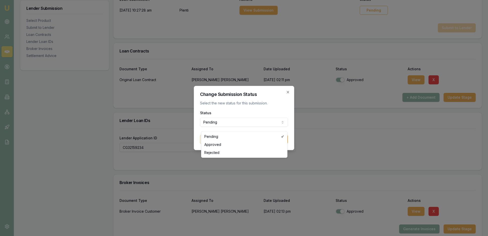
select select "APPROVED"
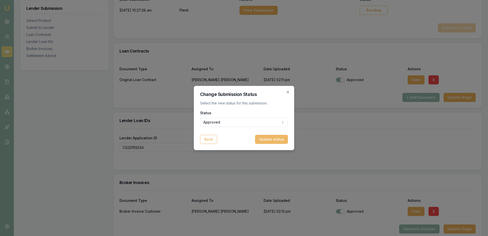
click at [270, 144] on button "Update status" at bounding box center [271, 139] width 33 height 9
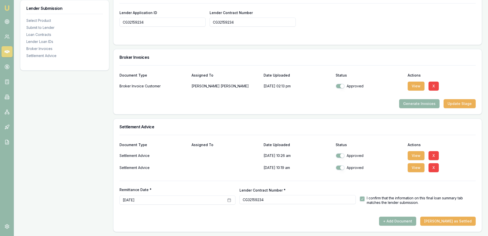
scroll to position [493, 0]
click at [460, 217] on button "Mark Deal as Settled" at bounding box center [449, 221] width 56 height 9
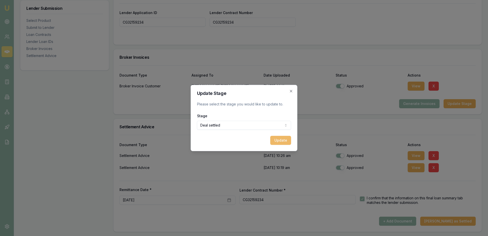
click at [280, 145] on button "Update" at bounding box center [281, 140] width 21 height 9
checkbox input "false"
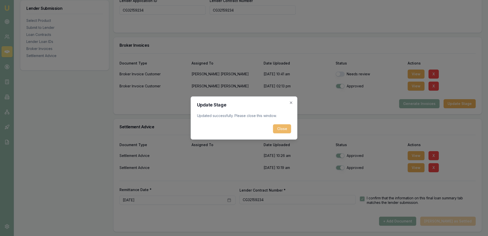
click at [282, 131] on button "Close" at bounding box center [282, 128] width 18 height 9
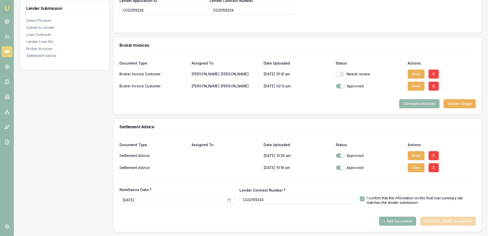
click at [450, 54] on div "Document Type Assigned To Date Uploaded Status Actions" at bounding box center [298, 61] width 357 height 14
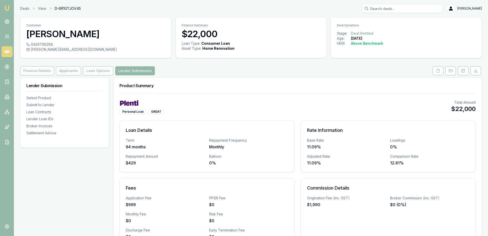
scroll to position [0, 0]
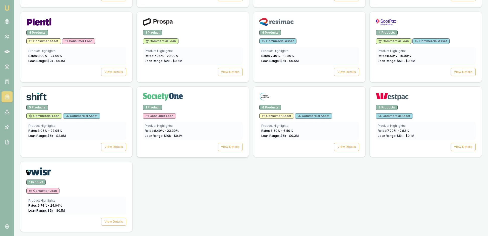
scroll to position [815, 0]
click at [453, 76] on button "View Details" at bounding box center [463, 72] width 25 height 8
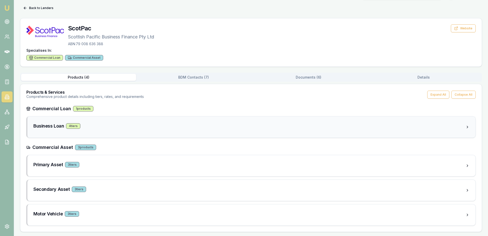
scroll to position [44, 0]
click at [133, 123] on div "Business Loan 4 tier s" at bounding box center [249, 126] width 432 height 7
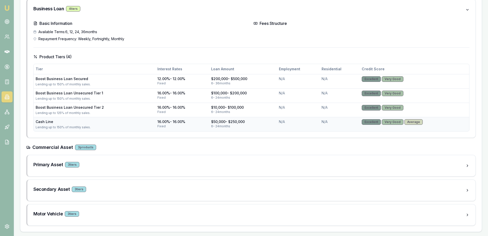
scroll to position [176, 0]
click at [120, 205] on div "Motor Vehicle 3 tier s" at bounding box center [251, 215] width 448 height 21
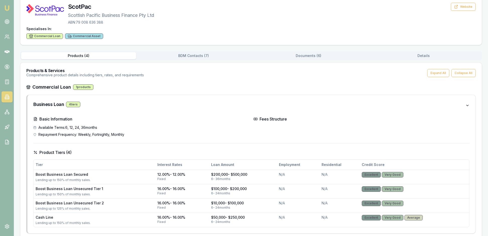
scroll to position [34, 0]
click at [223, 84] on div "Products & Services Comprehensive product details including tiers, rates, and r…" at bounding box center [251, 73] width 462 height 21
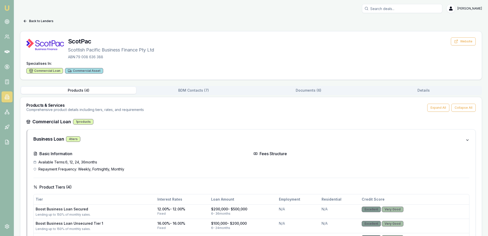
scroll to position [0, 0]
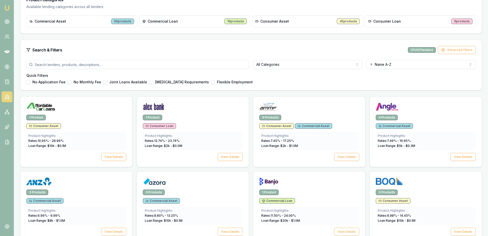
click at [215, 54] on div "Search & Filters 37 of 37 lenders Advanced Filters" at bounding box center [251, 50] width 450 height 8
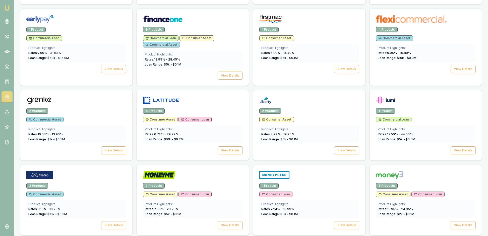
scroll to position [405, 0]
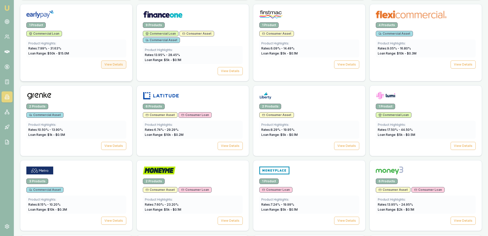
click at [110, 69] on button "View Details" at bounding box center [113, 65] width 25 height 8
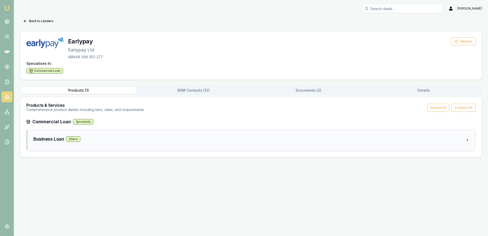
click at [133, 143] on div "Business Loan 2 tier s" at bounding box center [249, 139] width 432 height 7
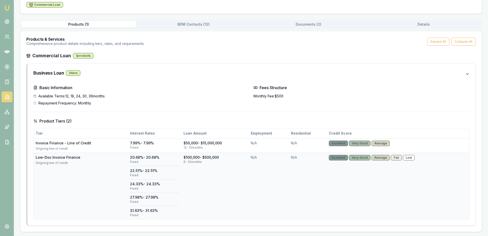
scroll to position [104, 0]
click at [290, 175] on td "N/A" at bounding box center [308, 186] width 38 height 67
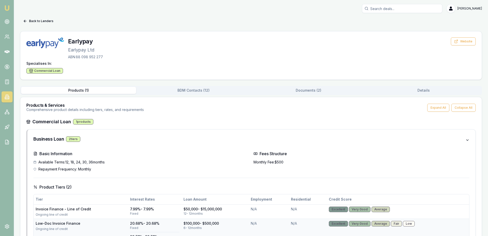
scroll to position [0, 0]
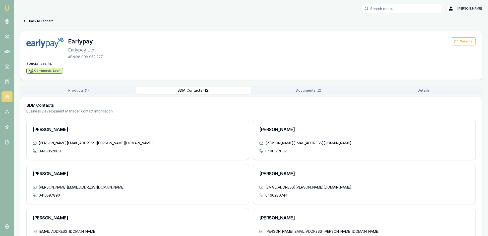
click at [203, 94] on button "BDM Contacts ( 12 )" at bounding box center [193, 90] width 115 height 7
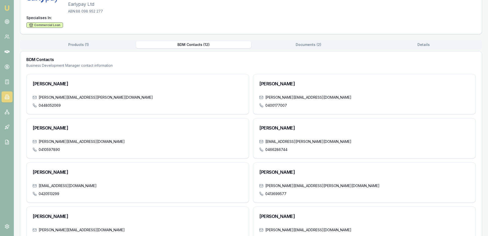
scroll to position [34, 0]
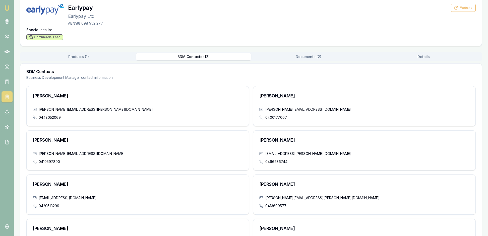
click at [310, 67] on div "Back to Lenders Earlypay Earlypay Ltd ABN: 88 098 952 277 Website Specialises I…" at bounding box center [251, 168] width 462 height 370
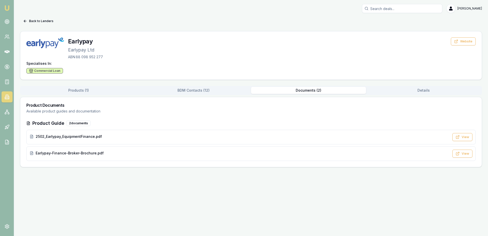
click at [425, 94] on button "Details" at bounding box center [423, 90] width 115 height 7
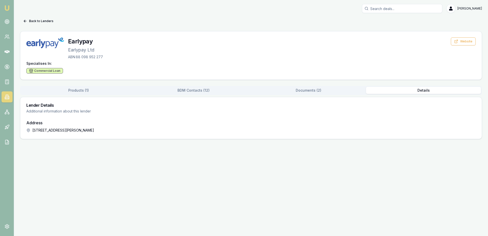
click at [314, 94] on button "Documents ( 2 )" at bounding box center [308, 90] width 115 height 7
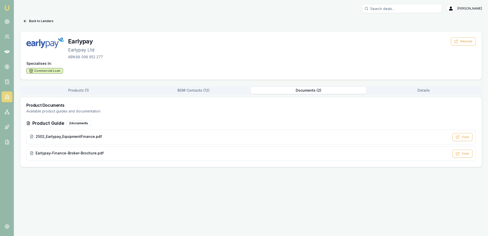
click at [80, 94] on button "Products ( 1 )" at bounding box center [78, 90] width 115 height 7
click at [308, 50] on div "Back to Lenders Earlypay Earlypay Ltd ABN: 88 098 952 277 Website Specialises I…" at bounding box center [251, 92] width 462 height 150
click at [461, 158] on button "View" at bounding box center [463, 154] width 20 height 8
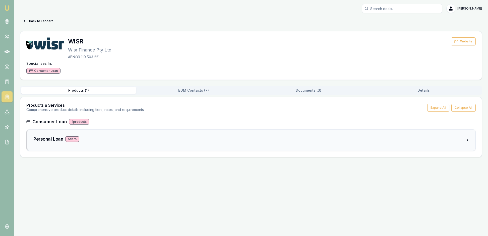
click at [143, 143] on div "Personal Loan 5 tier s" at bounding box center [249, 139] width 432 height 7
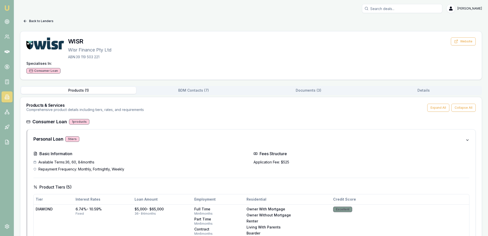
click at [42, 22] on button "Back to Lenders" at bounding box center [38, 21] width 36 height 8
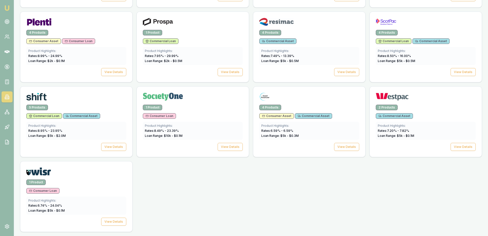
scroll to position [712, 0]
click at [113, 76] on button "View Details" at bounding box center [113, 72] width 25 height 8
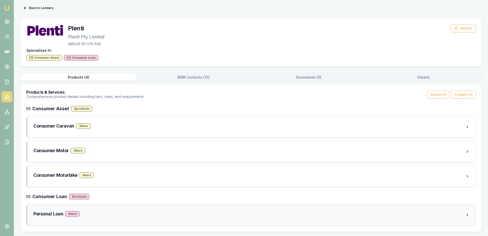
scroll to position [44, 0]
click at [140, 206] on div "Personal Loan 4 tier s" at bounding box center [251, 215] width 448 height 21
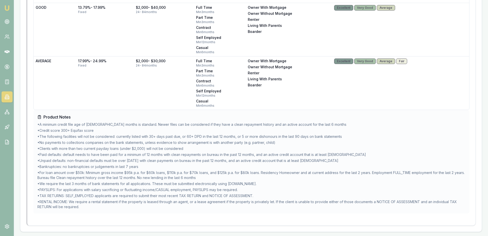
scroll to position [471, 0]
click at [154, 94] on td "$2,000 - $30,000 24 - 84 months" at bounding box center [164, 83] width 60 height 54
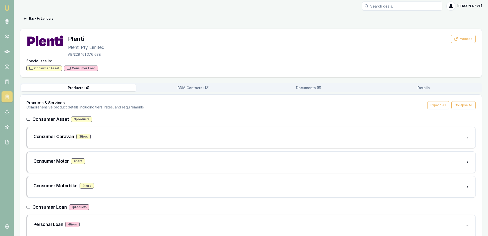
scroll to position [0, 0]
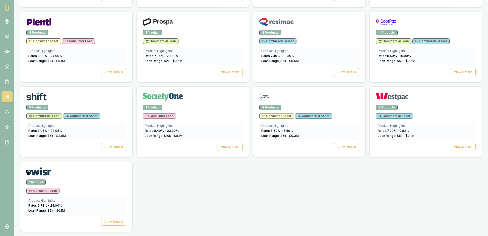
scroll to position [726, 0]
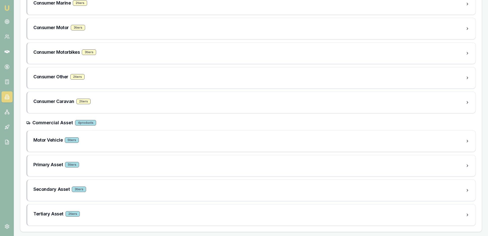
scroll to position [183, 0]
click at [104, 137] on div "Motor Vehicle 5 tier s" at bounding box center [249, 140] width 432 height 7
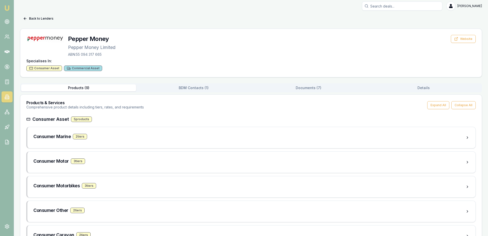
scroll to position [0, 0]
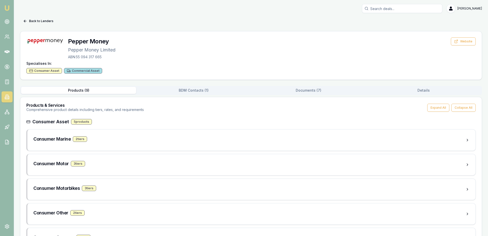
click at [315, 94] on button "Documents ( 7 )" at bounding box center [308, 90] width 115 height 7
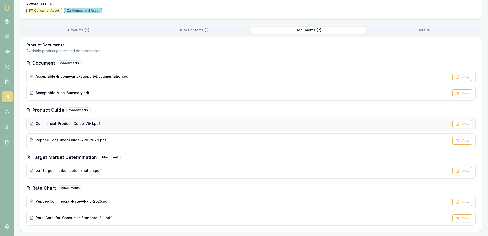
scroll to position [99, 0]
click at [152, 117] on div "Commercial-Product-Guide-V5-1.pdf View" at bounding box center [251, 124] width 450 height 15
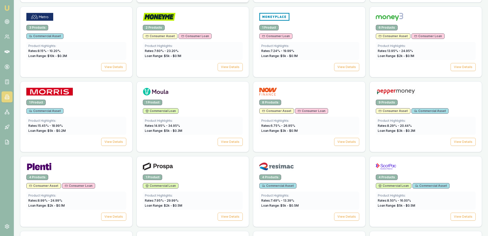
scroll to position [553, 0]
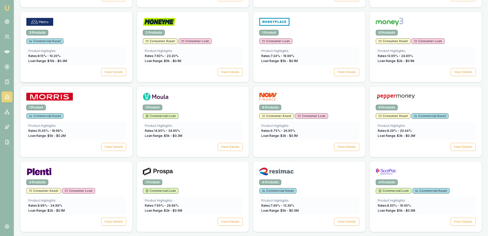
click at [101, 65] on div "Product Highlights: Rates: 8.15 % - 10.20 % Loan Range: $ 10 k - $ 0.3 M" at bounding box center [76, 56] width 100 height 18
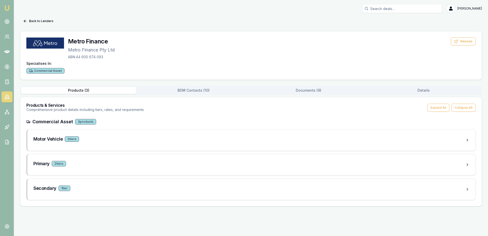
scroll to position [1, 0]
click at [316, 94] on button "Documents ( 9 )" at bounding box center [308, 90] width 115 height 7
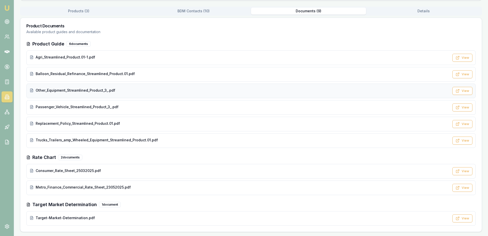
scroll to position [124, 0]
click at [218, 105] on div "Passenger_Vehicle_Streamlined_Product_3_.pdf" at bounding box center [240, 107] width 420 height 5
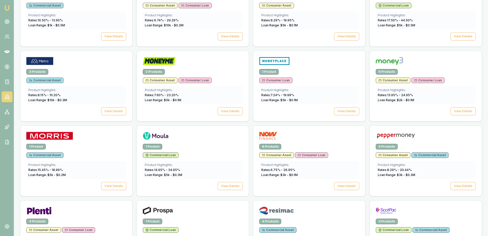
scroll to position [508, 0]
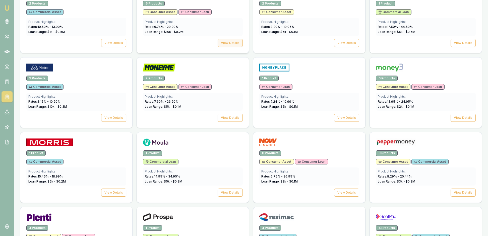
click at [225, 47] on button "View Details" at bounding box center [230, 43] width 25 height 8
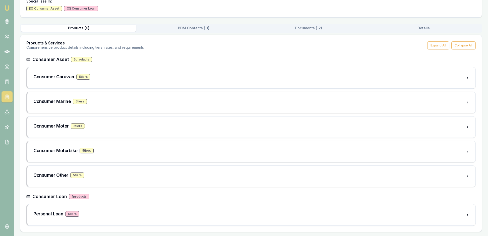
scroll to position [101, 0]
click at [175, 172] on div "Consumer Other 5 tier s" at bounding box center [249, 175] width 432 height 7
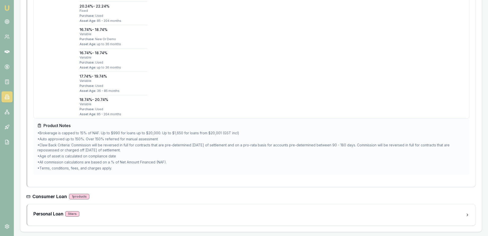
scroll to position [1299, 0]
click at [128, 212] on div "Personal Loan 5 tier s" at bounding box center [249, 214] width 432 height 7
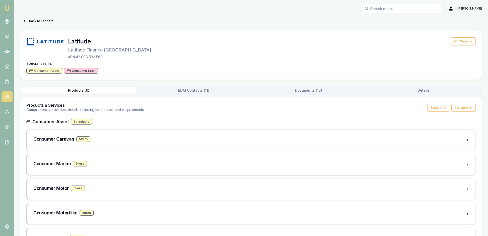
scroll to position [0, 0]
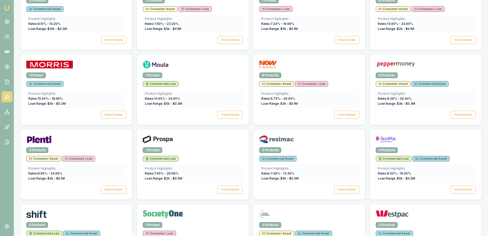
scroll to position [586, 0]
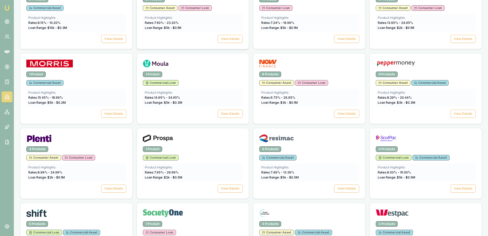
click at [227, 49] on div "2 Products Consumer Asset Consumer Loan Product Highlights: Rates: 7.60 % - 23.…" at bounding box center [193, 23] width 112 height 52
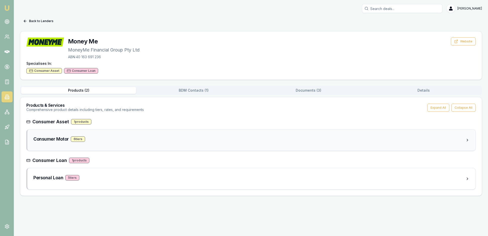
click at [117, 143] on div "Consumer Motor 6 tier s" at bounding box center [249, 139] width 432 height 7
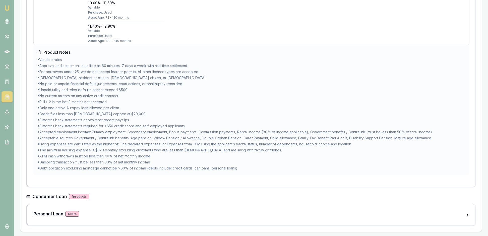
scroll to position [858, 0]
click at [136, 211] on div "Personal Loan 5 tier s" at bounding box center [249, 214] width 432 height 7
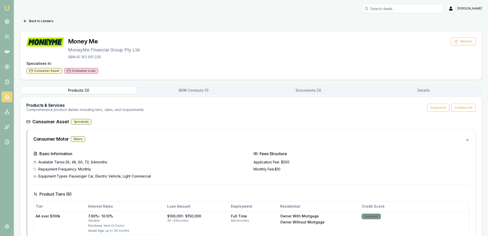
scroll to position [0, 0]
click at [7, 10] on img at bounding box center [7, 8] width 6 height 6
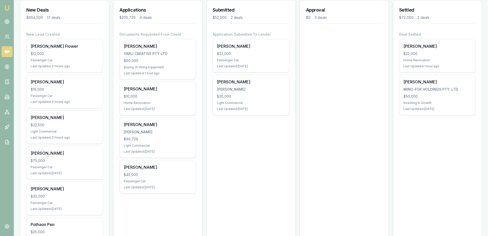
scroll to position [72, 0]
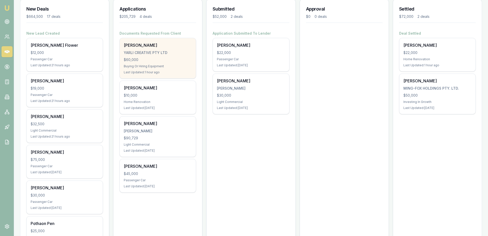
click at [160, 62] on div "$60,000" at bounding box center [158, 59] width 68 height 5
click at [169, 68] on div "Buying Or Hiring Equipment" at bounding box center [158, 66] width 68 height 4
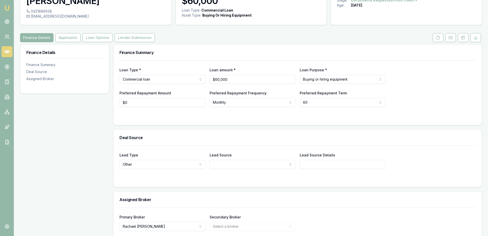
scroll to position [31, 0]
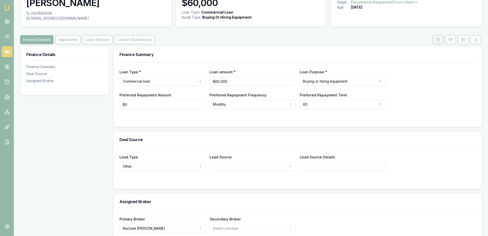
click at [436, 42] on icon at bounding box center [438, 40] width 4 height 4
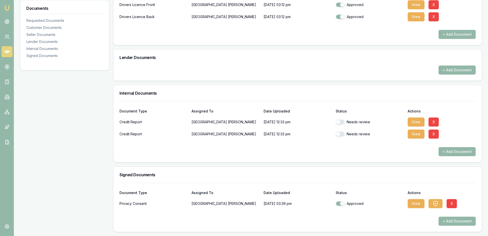
scroll to position [236, 0]
click at [416, 118] on button "View" at bounding box center [416, 122] width 17 height 9
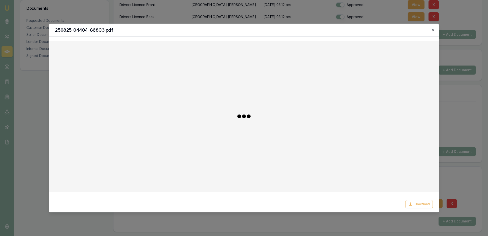
scroll to position [236, 0]
click at [432, 30] on icon "button" at bounding box center [433, 30] width 4 height 4
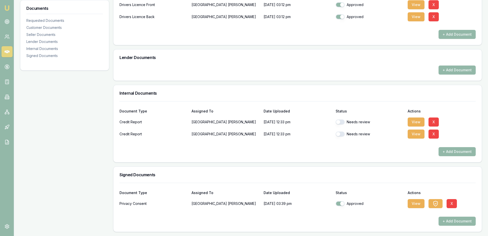
click at [72, 101] on div "Documents Requested Documents Customer Documents Seller Documents Lender Docume…" at bounding box center [64, 65] width 89 height 334
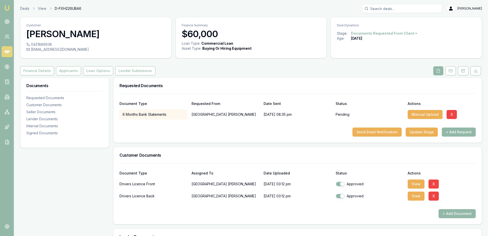
scroll to position [0, 0]
click at [7, 96] on icon at bounding box center [7, 96] width 1 height 0
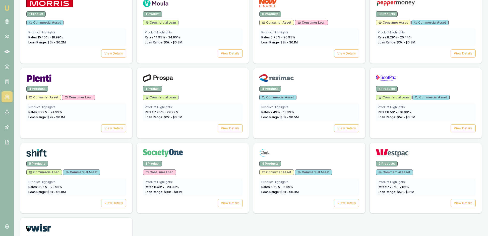
scroll to position [648, 0]
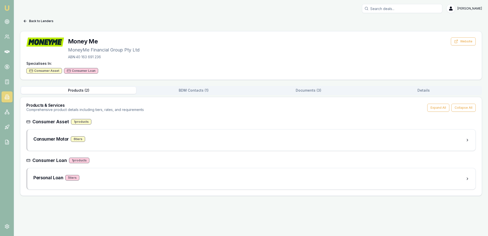
click at [200, 94] on button "BDM Contacts ( 1 )" at bounding box center [193, 90] width 115 height 7
click at [82, 94] on button "Products ( 2 )" at bounding box center [78, 90] width 115 height 7
click at [115, 189] on div "Personal Loan 5 tier s" at bounding box center [251, 178] width 448 height 21
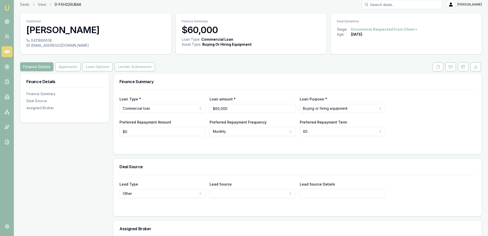
scroll to position [-1, 0]
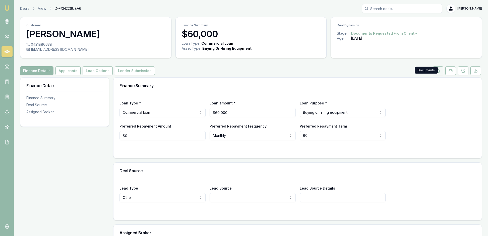
click at [439, 70] on polyline at bounding box center [439, 69] width 1 height 1
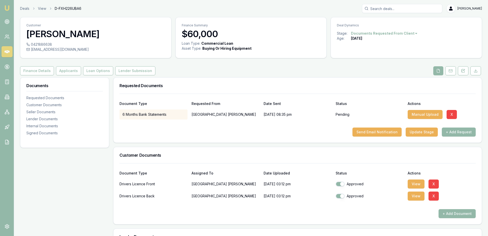
click at [379, 92] on div "Requested Documents" at bounding box center [298, 86] width 369 height 16
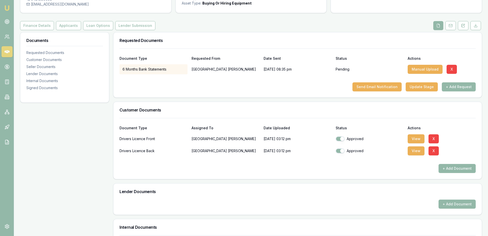
scroll to position [55, 0]
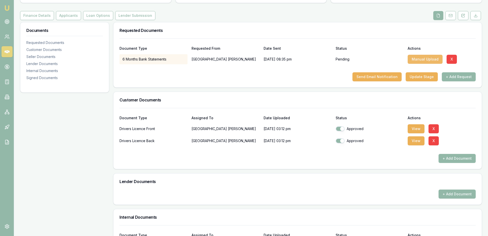
click at [427, 64] on button "Manual Upload" at bounding box center [425, 59] width 35 height 9
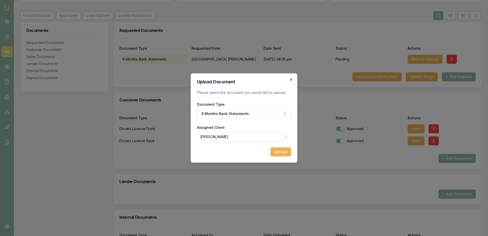
click at [290, 78] on icon "button" at bounding box center [291, 80] width 4 height 4
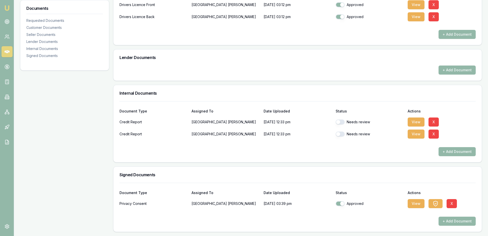
scroll to position [238, 0]
click at [342, 120] on button "button" at bounding box center [340, 122] width 9 height 5
checkbox input "false"
checkbox input "true"
click at [417, 118] on button "View" at bounding box center [416, 122] width 17 height 9
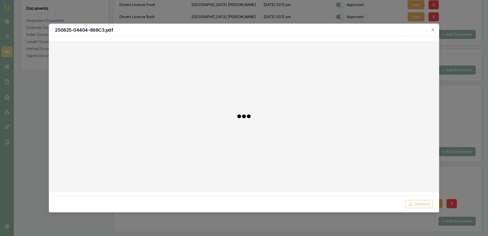
scroll to position [236, 0]
click at [433, 30] on icon "button" at bounding box center [433, 30] width 4 height 4
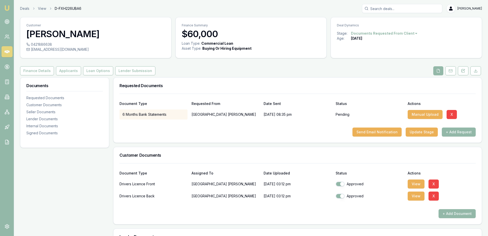
scroll to position [0, 0]
click at [7, 8] on img at bounding box center [7, 8] width 6 height 6
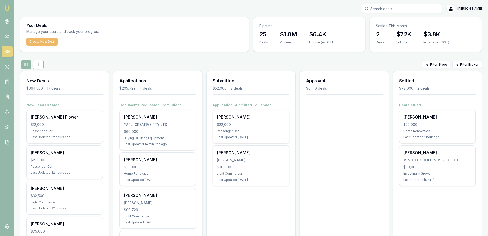
click at [58, 46] on button "Create New Deal" at bounding box center [41, 42] width 31 height 8
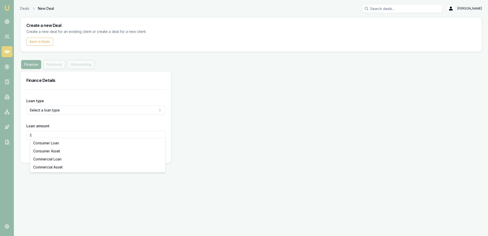
click at [160, 132] on html "Emu Broker Deals New Deal Rachael Connors Toggle Menu Create a new Deal Create …" at bounding box center [244, 118] width 488 height 236
select select "COMMERCIAL_LOAN"
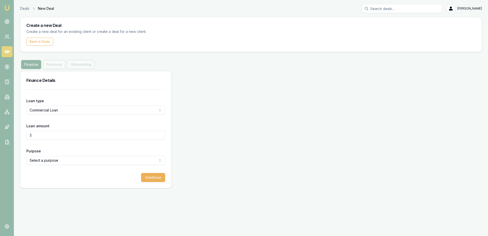
click at [47, 140] on input "Loan amount" at bounding box center [95, 135] width 139 height 9
type input "$150,000.00"
click at [160, 187] on html "Emu Broker Deals New Deal Rachael Connors Toggle Menu Create a new Deal Create …" at bounding box center [244, 118] width 488 height 236
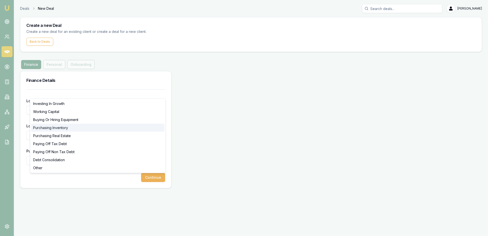
select select "PURCHASING_INVENTORY"
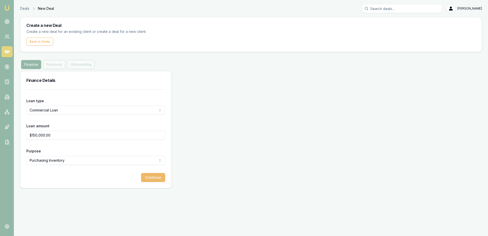
click at [153, 182] on button "Continue" at bounding box center [153, 177] width 24 height 9
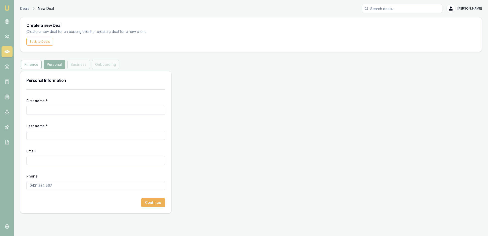
scroll to position [16, 0]
click at [93, 65] on div "Finance Personal Business Onboarding" at bounding box center [70, 64] width 100 height 9
click at [36, 64] on button "Finance" at bounding box center [31, 64] width 21 height 9
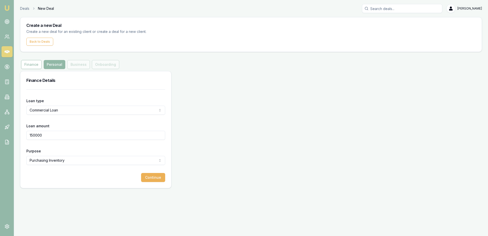
click at [65, 69] on button "Personal" at bounding box center [55, 64] width 22 height 9
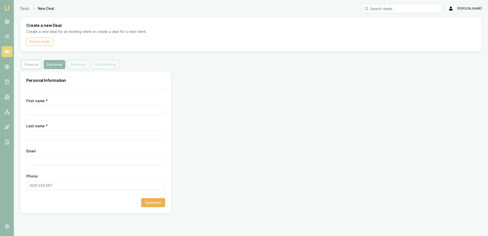
click at [40, 115] on input "First name *" at bounding box center [95, 110] width 139 height 9
type input "Robert"
type input "Bruns"
paste input "Robert.bruns@nutrien.com.au"
type input "Robert.bruns@nutrien.com.au"
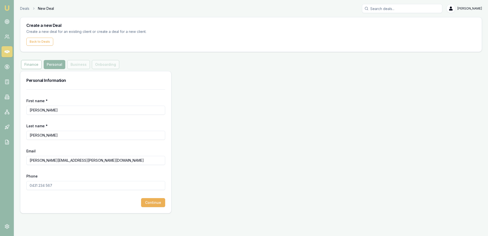
paste input "0457 830 779"
type input "0457 830 779"
click at [166, 202] on div "First name * Robert Last name * Bruns Email Robert.bruns@nutrien.com.au Phone 0…" at bounding box center [95, 151] width 151 height 124
click at [157, 207] on button "Continue" at bounding box center [153, 202] width 24 height 9
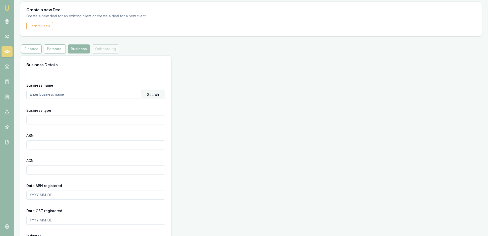
click at [154, 68] on h3 "Business Details" at bounding box center [95, 65] width 139 height 6
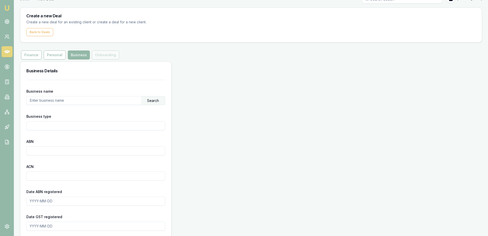
scroll to position [7, 0]
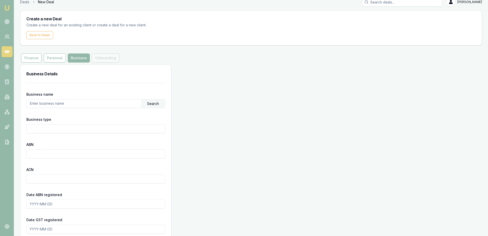
click at [51, 133] on input "Business type" at bounding box center [95, 128] width 139 height 9
click at [55, 108] on input "text" at bounding box center [84, 103] width 115 height 8
paste input "Online-Ag AUS Pty Ltd"
type input "Online-Ag AUS Pty Ltd"
click at [45, 133] on input "Business type" at bounding box center [95, 128] width 139 height 9
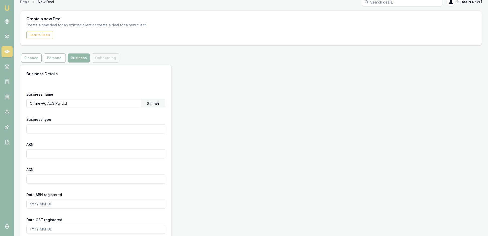
click at [38, 133] on input "Business type" at bounding box center [95, 128] width 139 height 9
type input "On line agricultural sales"
click at [43, 159] on input "ABN" at bounding box center [95, 153] width 139 height 9
click at [42, 159] on input "ABN" at bounding box center [95, 153] width 139 height 9
paste input "77 683 585 944"
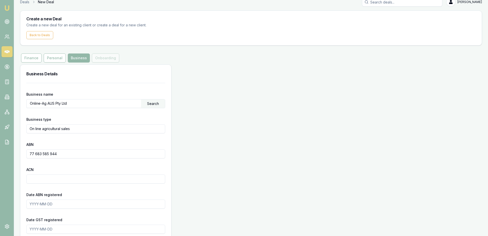
type input "77 683 585 944"
click at [54, 184] on input "ACN" at bounding box center [95, 179] width 139 height 9
paste input "683 585 944"
type input "683 585 944"
click at [187, 192] on div "Business Details Business name Online-Ag AUS Pty Ltd Search Business type On li…" at bounding box center [251, 202] width 462 height 274
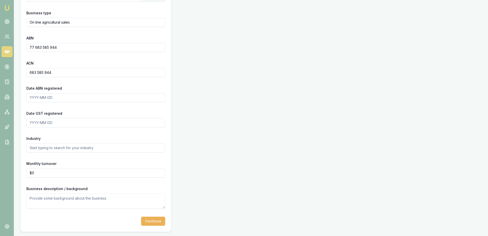
scroll to position [165, 0]
click at [37, 93] on input "Date ABN registered" at bounding box center [95, 97] width 139 height 9
click at [38, 143] on input "text" at bounding box center [95, 147] width 139 height 9
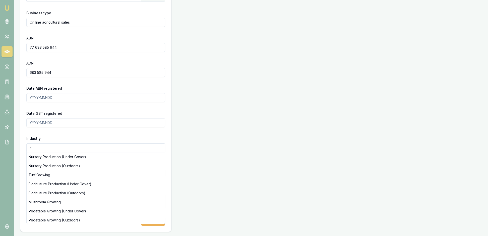
scroll to position [162, 0]
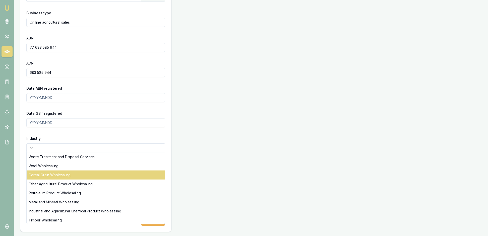
type input "s"
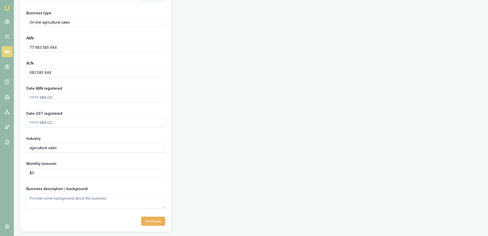
type input "agriculture sales"
click at [52, 194] on textarea at bounding box center [95, 201] width 139 height 15
type textarea "Rob is a rural real estate agent and agricultural machinery sales"
click at [150, 220] on button "Continue" at bounding box center [153, 221] width 24 height 9
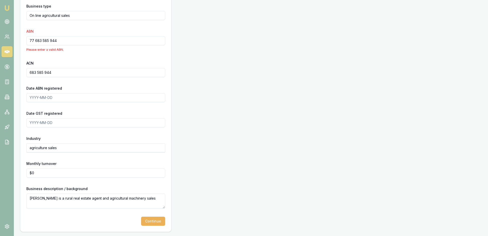
click at [231, 196] on div "Business Details Business name Online-Ag AUS Pty Ltd Search Business type On li…" at bounding box center [251, 91] width 462 height 281
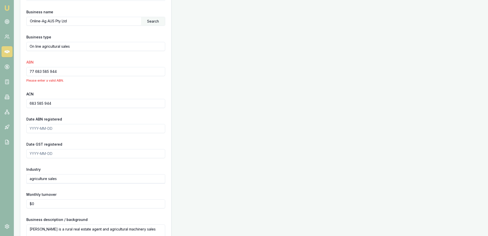
scroll to position [84, 0]
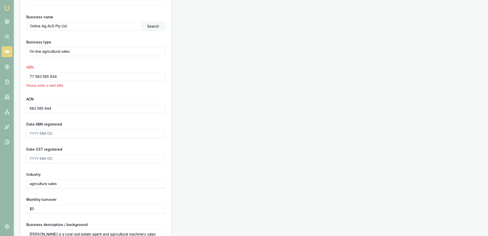
click at [41, 81] on input "77 683 585 944" at bounding box center [95, 76] width 139 height 9
click at [49, 81] on input "77683 585 944" at bounding box center [95, 76] width 139 height 9
click at [56, 81] on input "77683585 944" at bounding box center [95, 76] width 139 height 9
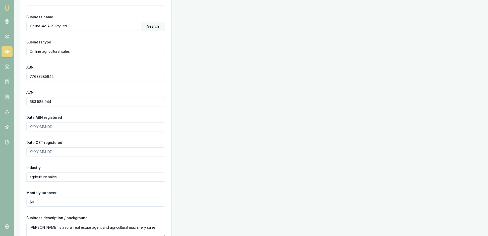
type input "77683585944"
click at [84, 112] on form "Business name Online-Ag AUS Pty Ltd Search Business type On line agricultural s…" at bounding box center [95, 130] width 139 height 249
click at [197, 134] on div "Business Details Business name Online-Ag AUS Pty Ltd Search Business type On li…" at bounding box center [251, 124] width 462 height 274
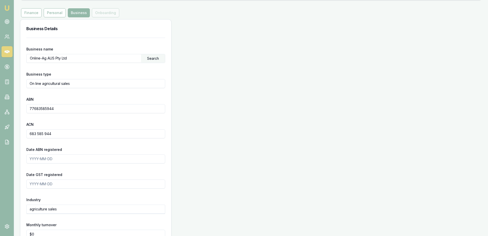
scroll to position [48, 0]
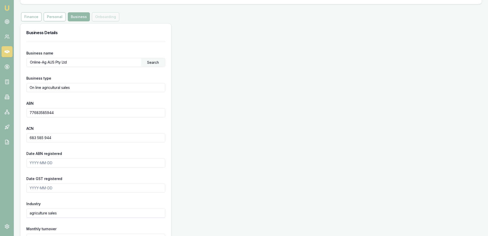
click at [154, 67] on div "Search" at bounding box center [153, 62] width 24 height 9
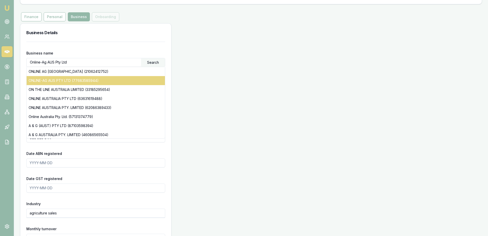
click at [124, 85] on div "ONLINE-AG AUS PTY LTD (77683585944)" at bounding box center [96, 80] width 138 height 9
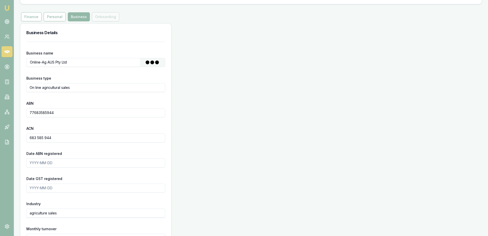
type input "ONLINE-AG AUS PTY LTD"
type input "Australian Private Company"
type input "683585944"
type input "[DATE]"
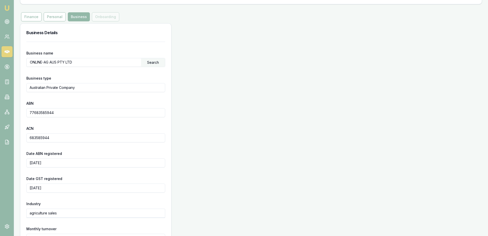
click at [166, 129] on div "Business name ONLINE-AG AUS PTY LTD Search Business type Australian Private Com…" at bounding box center [95, 170] width 151 height 256
click at [120, 21] on div "Finance Personal Business Onboarding" at bounding box center [70, 16] width 100 height 9
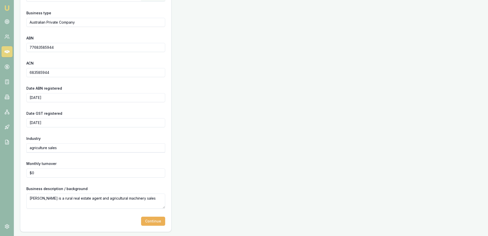
scroll to position [162, 0]
click at [152, 219] on button "Continue" at bounding box center [153, 221] width 24 height 9
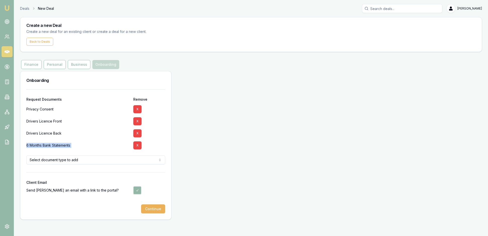
click at [236, 166] on div "Onboarding Request Documents Remove Privacy Consent X Drivers Licence Front X D…" at bounding box center [251, 145] width 462 height 149
click at [160, 161] on html "Emu Broker Deals New Deal Rachael Connors Toggle Menu Create a new Deal Create …" at bounding box center [244, 118] width 488 height 236
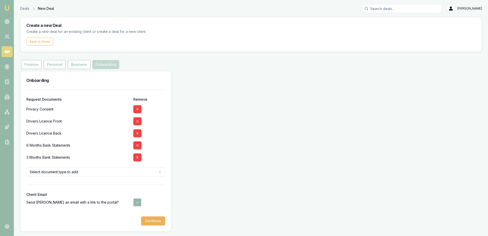
click at [220, 186] on div "Onboarding Request Documents Remove Privacy Consent X Drivers Licence Front X D…" at bounding box center [251, 151] width 462 height 161
click at [139, 141] on button "X" at bounding box center [137, 145] width 8 height 8
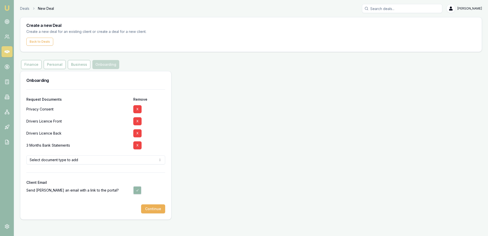
click at [160, 163] on html "Emu Broker Deals New Deal Rachael Connors Toggle Menu Create a new Deal Create …" at bounding box center [244, 118] width 488 height 236
click at [195, 164] on html "Emu Broker Deals New Deal Rachael Connors Toggle Menu Create a new Deal Create …" at bounding box center [244, 118] width 488 height 236
click at [156, 214] on button "Continue" at bounding box center [153, 209] width 24 height 9
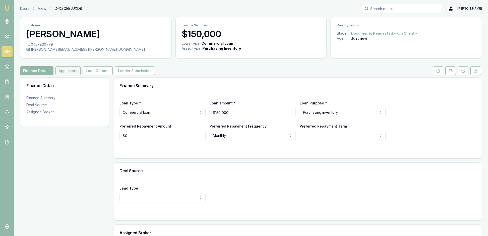
click at [81, 75] on button "Applicants" at bounding box center [68, 70] width 25 height 9
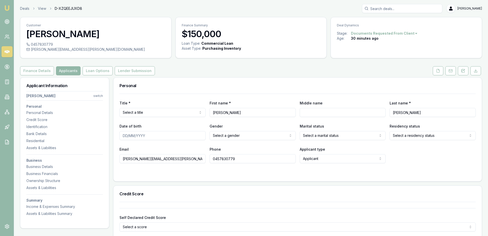
click at [201, 127] on html "Emu Broker Deals View D-XZQEEJUXD8 Rachael Connors Toggle Menu Customer Robert …" at bounding box center [244, 118] width 488 height 236
select select
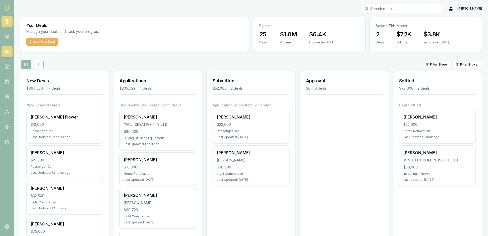
click at [9, 24] on icon at bounding box center [7, 21] width 5 height 5
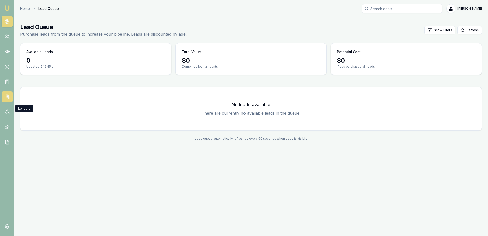
click at [8, 99] on icon at bounding box center [7, 97] width 3 height 4
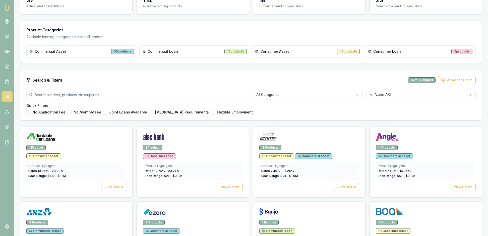
scroll to position [66, 0]
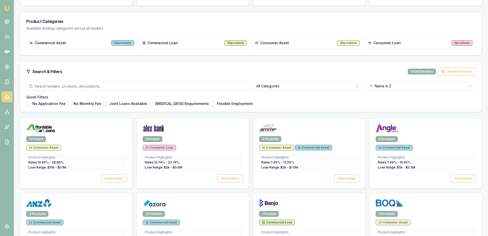
click at [420, 49] on div "Consumer Loan 9 products" at bounding box center [420, 43] width 111 height 12
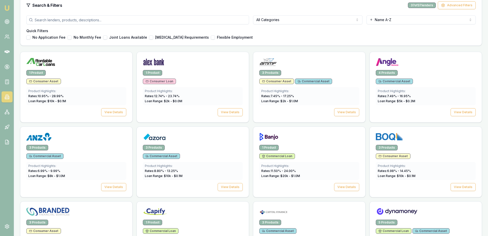
scroll to position [133, 0]
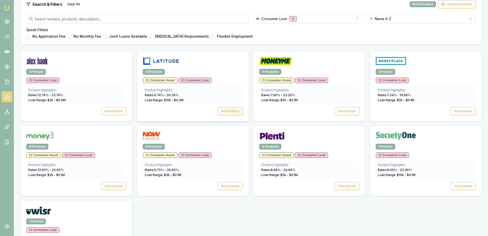
click at [224, 115] on button "View Details" at bounding box center [230, 111] width 25 height 8
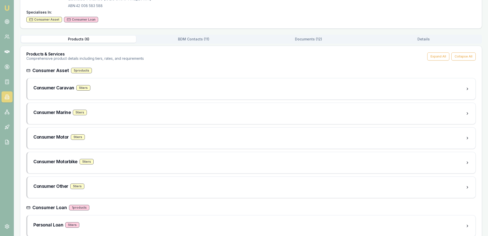
scroll to position [51, 0]
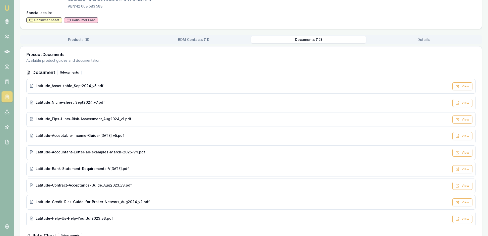
click at [315, 43] on button "Documents ( 12 )" at bounding box center [308, 39] width 115 height 7
click at [259, 57] on h3 "Product Documents" at bounding box center [251, 55] width 450 height 4
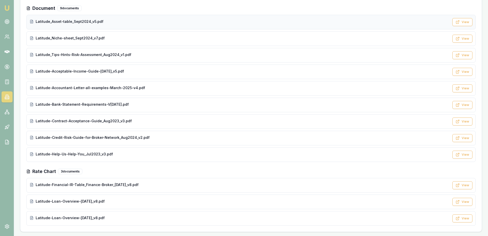
scroll to position [123, 0]
click at [345, 90] on div "Latitude-Accountant-Letter-all-examples-March-2025-v4.pdf" at bounding box center [240, 87] width 420 height 5
click at [192, 182] on div "Latitude-Financial-IR-Table_Finance-Broker_21Mar2025_v8.pdf" at bounding box center [240, 184] width 420 height 5
click at [295, 135] on div "Latitude-Credit-Risk-Guide-for-Broker-Network_Aug2024_v2.pdf" at bounding box center [240, 137] width 420 height 5
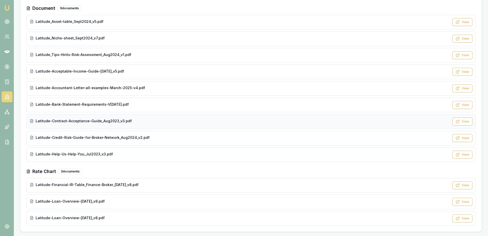
scroll to position [135, 0]
click at [190, 107] on div "Latitude-Bank-Statement-Requirements-V3-Oct-2023.pdf" at bounding box center [240, 104] width 420 height 5
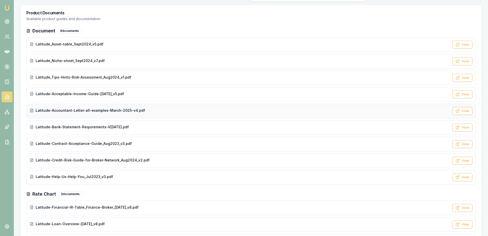
scroll to position [89, 0]
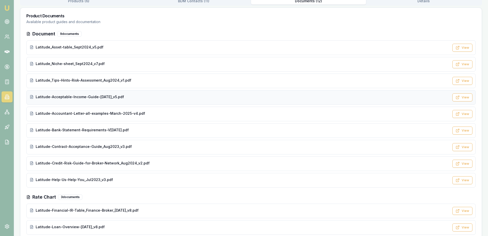
click at [228, 105] on div "Latitude-Acceptable-Income-Guide-Mar2025_v5.pdf View" at bounding box center [251, 97] width 450 height 15
click at [179, 66] on div "Latitude_Niche-sheet_Sept2024_v7.pdf" at bounding box center [240, 63] width 420 height 5
click at [182, 83] on div "Latitude_Tips-Hints-Risk-Assessment_Aug2024_v1.pdf" at bounding box center [240, 80] width 420 height 5
click at [182, 133] on div "Latitude-Bank-Statement-Requirements-V3-Oct-2023.pdf" at bounding box center [240, 130] width 420 height 5
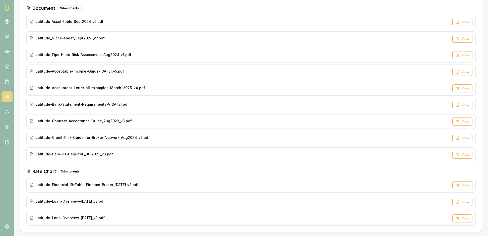
scroll to position [164, 0]
click at [196, 178] on div "Latitude-Financial-IR-Table_Finance-Broker_21Mar2025_v8.pdf View" at bounding box center [251, 185] width 450 height 15
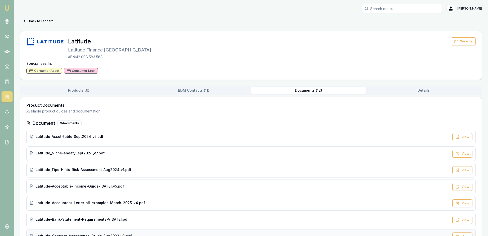
scroll to position [0, 0]
click at [196, 94] on button "BDM Contacts ( 11 )" at bounding box center [193, 90] width 115 height 7
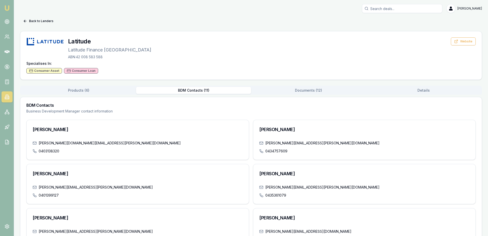
click at [298, 94] on button "Documents ( 12 )" at bounding box center [308, 90] width 115 height 7
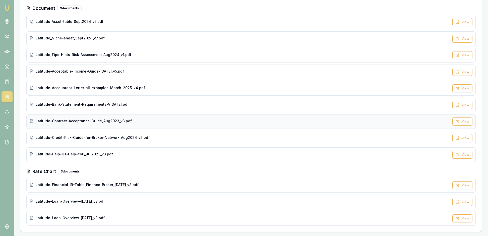
scroll to position [164, 0]
click at [9, 23] on icon at bounding box center [7, 21] width 5 height 5
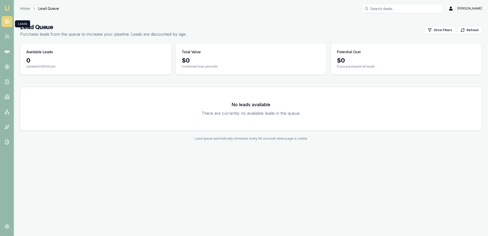
click at [8, 8] on img at bounding box center [7, 8] width 6 height 6
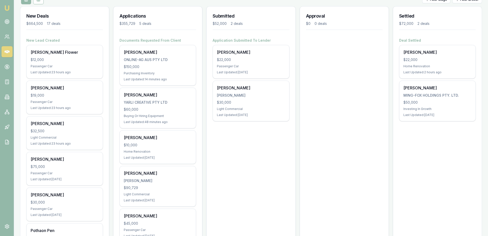
scroll to position [66, 0]
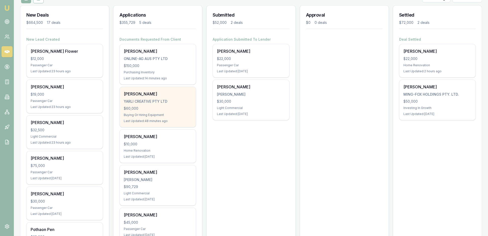
click at [152, 111] on div "$60,000" at bounding box center [158, 108] width 68 height 5
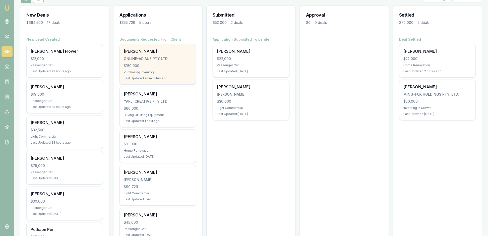
click at [167, 84] on div "Robert Bruns ONLINE-AG AUS PTY LTD $150,000 Purchasing Inventory Last Updated: …" at bounding box center [158, 64] width 76 height 40
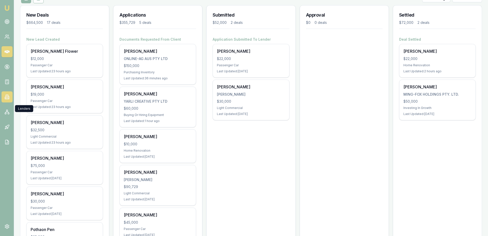
click at [7, 99] on icon at bounding box center [7, 96] width 5 height 5
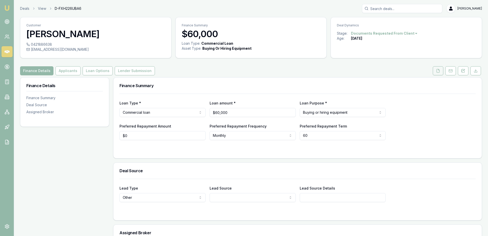
click at [436, 73] on icon at bounding box center [438, 71] width 4 height 4
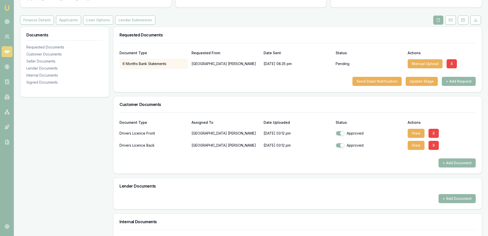
scroll to position [51, 0]
click at [420, 137] on button "View" at bounding box center [416, 132] width 17 height 9
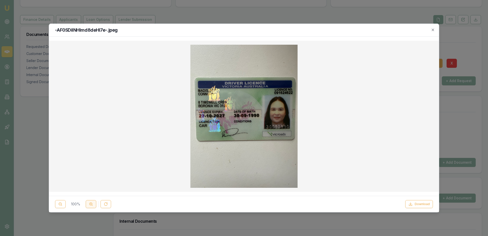
click at [96, 202] on button at bounding box center [91, 204] width 11 height 8
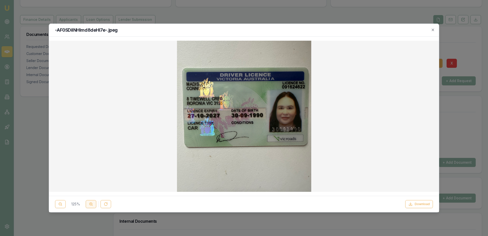
click at [96, 202] on button at bounding box center [91, 204] width 11 height 8
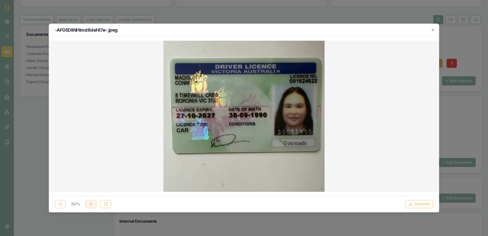
click at [96, 202] on button at bounding box center [91, 204] width 11 height 8
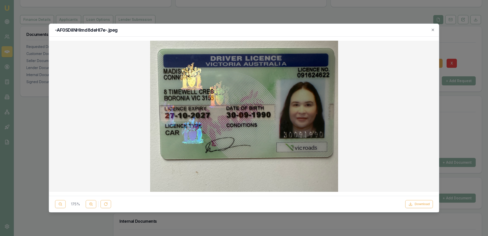
click at [297, 77] on img at bounding box center [244, 116] width 188 height 251
click at [431, 27] on div "-AF0SDiINHImd8deHl7e-.jpeg" at bounding box center [244, 30] width 390 height 13
click at [433, 29] on icon "button" at bounding box center [433, 30] width 4 height 4
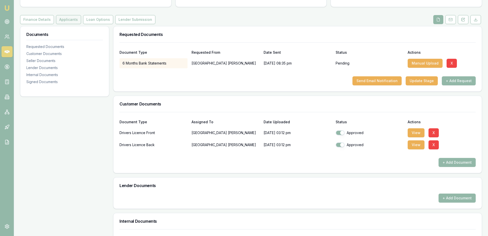
click at [81, 24] on button "Applicants" at bounding box center [68, 19] width 25 height 9
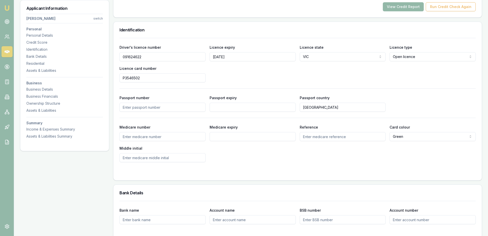
scroll to position [243, 0]
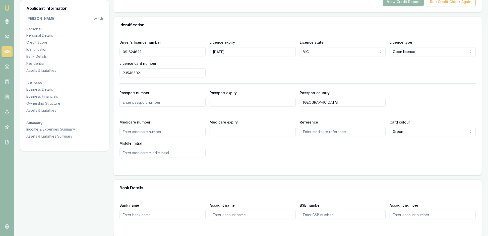
drag, startPoint x: 155, startPoint y: 87, endPoint x: 125, endPoint y: 87, distance: 30.7
click at [125, 56] on input "091624622" at bounding box center [163, 51] width 86 height 9
drag, startPoint x: 150, startPoint y: 113, endPoint x: 119, endPoint y: 111, distance: 31.2
click at [119, 111] on div "Driver's licence number [DRIVERS_LICENSE_NUMBER] Licence expiry [DATE] Licence …" at bounding box center [298, 104] width 369 height 142
click at [353, 77] on div "Driver's licence number [DRIVERS_LICENSE_NUMBER] Licence expiry [DATE] Licence …" at bounding box center [298, 58] width 357 height 38
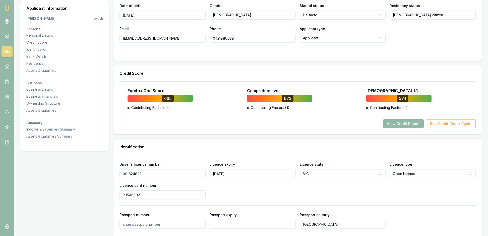
scroll to position [123, 0]
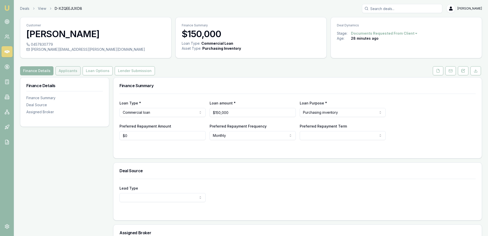
click at [81, 75] on button "Applicants" at bounding box center [68, 70] width 25 height 9
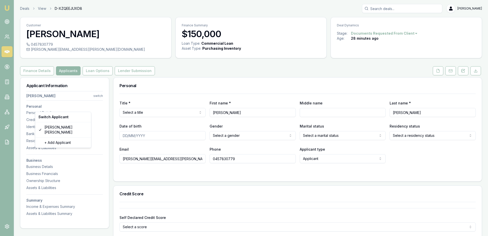
click at [98, 108] on html "Emu Broker Deals View D-XZQEEJUXD8 Rachael Connors Toggle Menu Customer Robert …" at bounding box center [244, 118] width 488 height 236
click at [75, 142] on div "+ Add Applicant" at bounding box center [63, 143] width 54 height 8
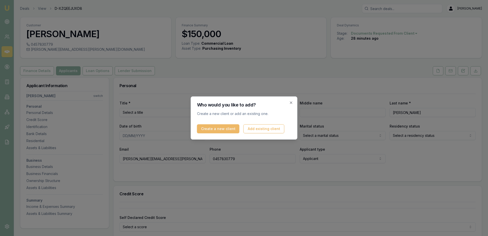
click at [236, 129] on button "Create a new client" at bounding box center [218, 128] width 42 height 9
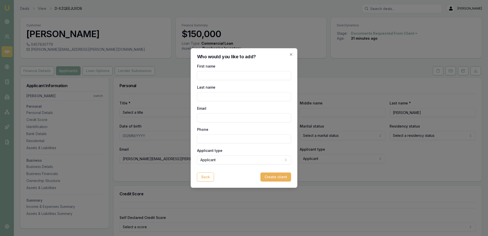
click at [208, 71] on input "First name" at bounding box center [244, 75] width 94 height 9
type input "Bryan"
type input "Florence"
click at [204, 116] on input "Email" at bounding box center [244, 117] width 94 height 9
paste input "Bryan.florence@nutrien.com.au"
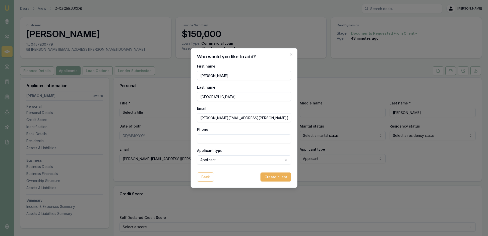
type input "Bryan.florence@nutrien.com.au"
click at [208, 142] on input "Phone" at bounding box center [244, 138] width 94 height 9
paste input "0488 047 101"
click at [268, 154] on div "Applicant type Applicant Applicant Non applicant Guarantor" at bounding box center [244, 155] width 94 height 17
click at [216, 141] on input "0488 047 101" at bounding box center [244, 138] width 94 height 9
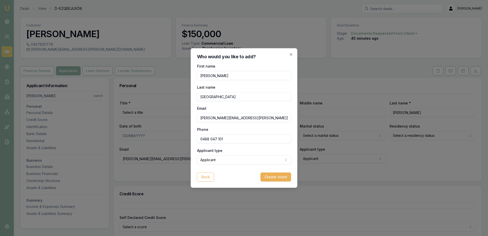
click at [225, 140] on input "0488 047 101" at bounding box center [244, 138] width 94 height 9
click at [215, 141] on input "0488 047 101" at bounding box center [244, 138] width 94 height 9
type input "0488 047 101"
click at [232, 174] on form "First name Bryan Last name Florence Email Bryan.florence@nutrien.com.au Phone 0…" at bounding box center [244, 122] width 94 height 119
click at [272, 182] on button "Create client" at bounding box center [276, 177] width 31 height 9
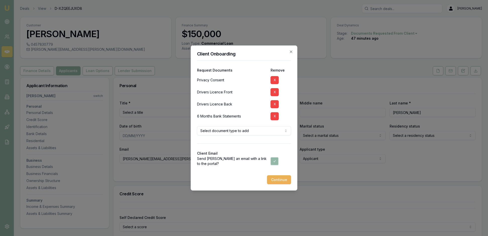
click at [284, 132] on body "Emu Broker Deals View D-XZQEEJUXD8 Rachael Connors Toggle Menu Customer Robert …" at bounding box center [244, 118] width 488 height 236
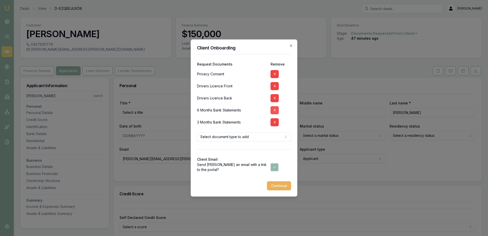
click at [275, 109] on button "X" at bounding box center [275, 110] width 8 height 8
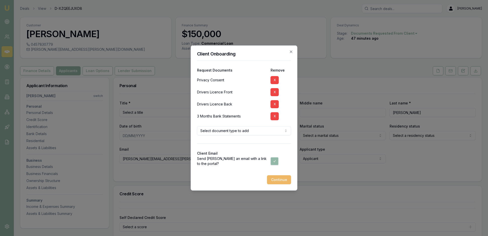
click at [277, 184] on button "Continue" at bounding box center [279, 179] width 24 height 9
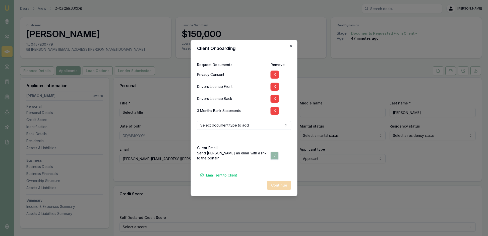
click at [291, 44] on icon "button" at bounding box center [291, 46] width 4 height 4
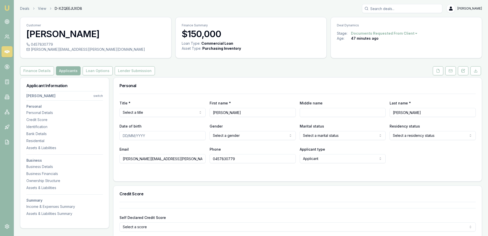
click at [259, 75] on div "Finance Details Applicants Loan Options Lender Submission" at bounding box center [251, 70] width 462 height 9
click at [207, 75] on div "Finance Details Applicants Loan Options Lender Submission" at bounding box center [251, 70] width 462 height 9
type input "Jeffrey"
click at [368, 111] on div "Title * Select a title Mr Mrs Miss Ms Dr Prof First name * Robert Middle name J…" at bounding box center [298, 129] width 357 height 70
click at [199, 126] on html "Emu Broker Deals View D-XZQEEJUXD8 Rachael Connors Toggle Menu Customer Robert …" at bounding box center [244, 118] width 488 height 236
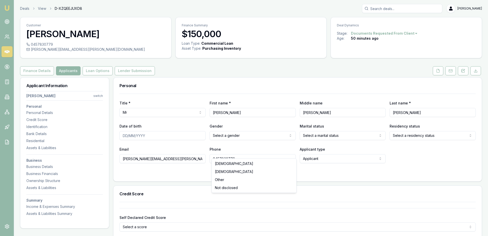
click at [291, 151] on html "Emu Broker Deals View D-XZQEEJUXD8 Rachael Connors Toggle Menu Customer Robert …" at bounding box center [244, 118] width 488 height 236
click at [432, 163] on div "Email robert.bruns@nutrien.com.au Phone 0457830779 Applicant type Applicant App…" at bounding box center [298, 154] width 357 height 17
click at [467, 152] on html "Emu Broker Deals View D-XZQEEJUXD8 Rachael Connors Toggle Menu Customer Robert …" at bounding box center [244, 118] width 488 height 236
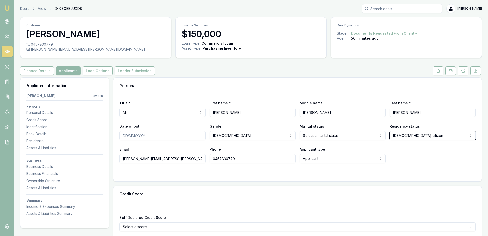
select select
drag, startPoint x: 323, startPoint y: 127, endPoint x: 293, endPoint y: 127, distance: 29.1
click at [293, 117] on div "Title * Mr Mr Mrs Miss Ms Dr Prof First name * Robert Middle name Jeffrey Last …" at bounding box center [298, 108] width 357 height 17
type input "William"
click at [293, 88] on h3 "Personal" at bounding box center [298, 86] width 357 height 4
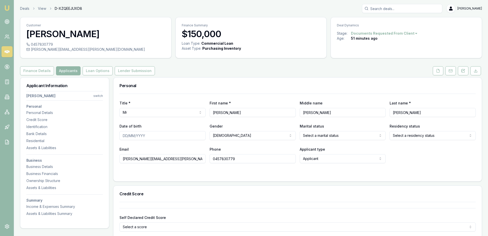
click at [233, 75] on div "Finance Details Applicants Loan Options Lender Submission" at bounding box center [251, 70] width 462 height 9
click at [100, 107] on html "Emu Broker Deals View D-XZQEEJUXD8 Rachael Connors Toggle Menu Customer Robert …" at bounding box center [244, 118] width 488 height 236
click at [74, 128] on div "Bryan Florence" at bounding box center [63, 129] width 54 height 13
select select
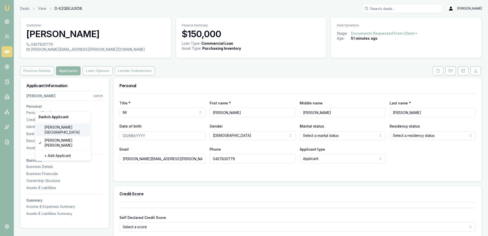
type input "[PERSON_NAME]"
type input "[GEOGRAPHIC_DATA]"
type input "bryan.florence@nutrien.com.au"
type input "0488047101"
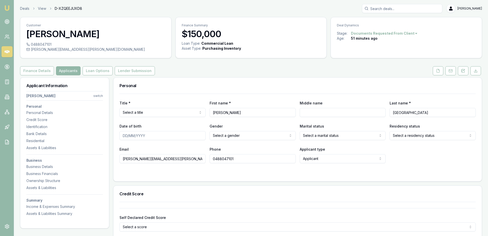
click at [204, 126] on html "Emu Broker Deals View D-XZQEEJUXD8 Rachael Connors Toggle Menu Customer Bryan F…" at bounding box center [244, 118] width 488 height 236
select select "Mr"
select select
click at [310, 117] on input "Middle name" at bounding box center [343, 112] width 86 height 9
type input "Jeffrey"
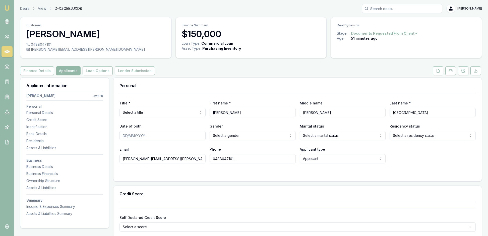
click at [345, 88] on h3 "Personal" at bounding box center [298, 86] width 357 height 4
click at [216, 75] on div "Finance Details Applicants Loan Options Lender Submission" at bounding box center [251, 70] width 462 height 9
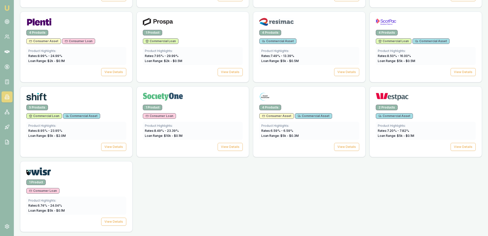
scroll to position [750, 0]
click at [226, 76] on button "View Details" at bounding box center [230, 72] width 25 height 8
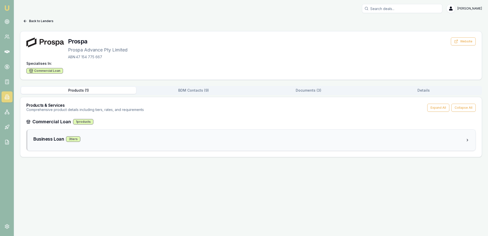
click at [196, 143] on div "Business Loan 3 tier s" at bounding box center [249, 139] width 432 height 7
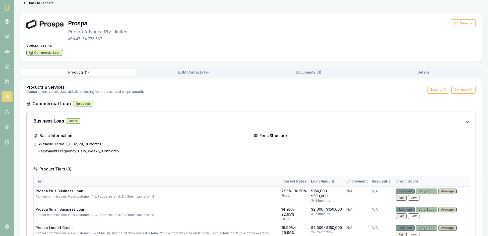
scroll to position [13, 0]
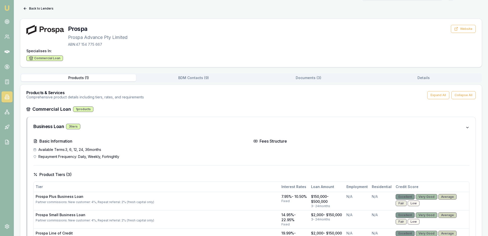
click at [308, 88] on div "Back to Lenders Prospa Prospa Advance Pty Limited ABN: 47 154 775 667 Website S…" at bounding box center [251, 132] width 462 height 255
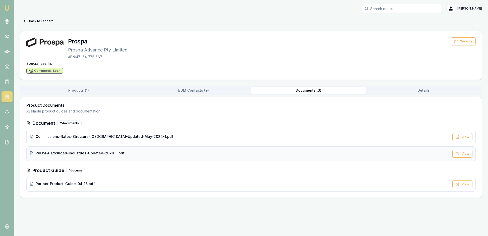
click at [198, 156] on div "PROSPA-Excluded-Industries-Updated-2024-1.pdf" at bounding box center [240, 153] width 420 height 5
click at [132, 186] on div "Partner-Product-Guide-04.25.pdf" at bounding box center [240, 183] width 420 height 5
click at [211, 139] on div "Commissions-Rates-Structure-[GEOGRAPHIC_DATA]-Updated-May-2024-1.pdf" at bounding box center [240, 136] width 420 height 5
click at [198, 94] on button "BDM Contacts ( 9 )" at bounding box center [193, 90] width 115 height 7
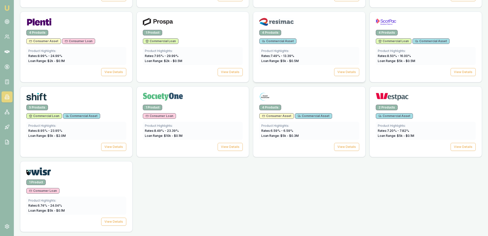
scroll to position [727, 0]
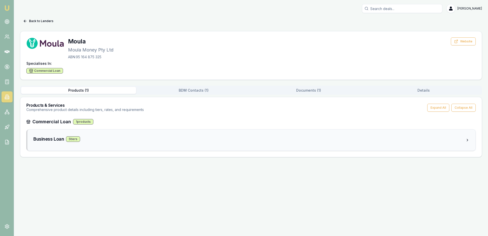
click at [158, 143] on div "Business Loan 5 tier s" at bounding box center [249, 139] width 432 height 7
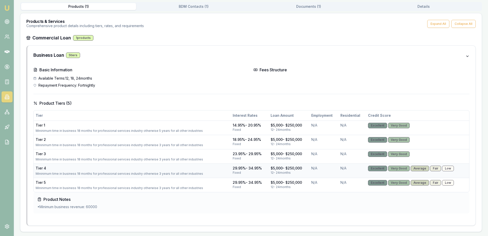
scroll to position [146, 0]
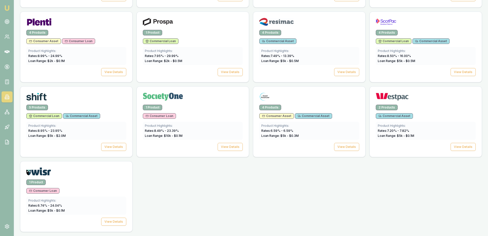
scroll to position [877, 0]
click at [340, 143] on button "View Details" at bounding box center [346, 147] width 25 height 8
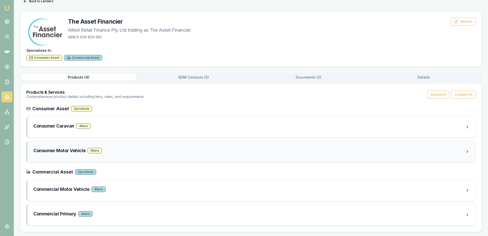
scroll to position [49, 0]
click at [171, 186] on div "Commercial Motor Vehicle 4 tier s" at bounding box center [249, 189] width 432 height 7
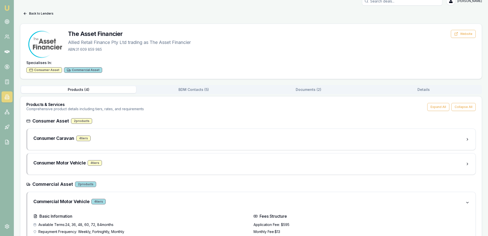
scroll to position [6, 0]
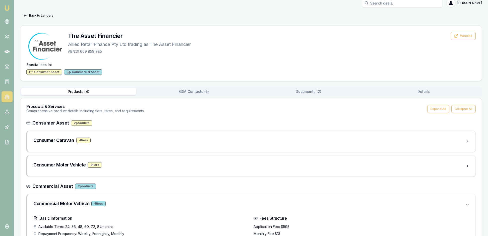
click at [199, 95] on button "BDM Contacts ( 5 )" at bounding box center [193, 91] width 115 height 7
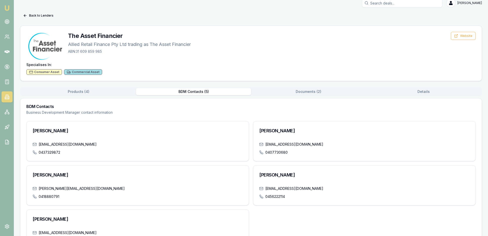
click at [313, 100] on div "Back to Lenders The Asset Financier Allied Retail Finance Pty Ltd trading as Th…" at bounding box center [251, 134] width 462 height 244
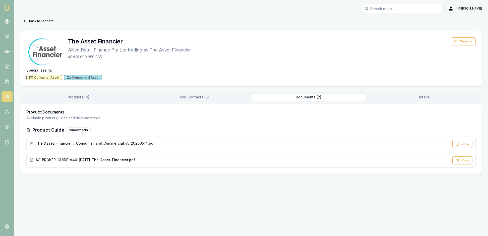
scroll to position [0, 0]
click at [229, 146] on div "The_Asset_Financier___Consumer_and_Commercial_v5_20250514.pdf" at bounding box center [240, 143] width 420 height 5
click at [216, 80] on div "Consumer Asset Commercial Asset" at bounding box center [251, 78] width 450 height 6
click at [220, 163] on div "AC-BROKER-GUIDE-V40-MAR25-The-Asset-Financier.pdf" at bounding box center [240, 160] width 420 height 5
click at [225, 146] on div "The_Asset_Financier___Consumer_and_Commercial_v5_20250514.pdf" at bounding box center [240, 143] width 420 height 5
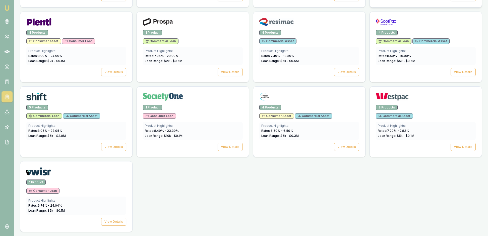
scroll to position [730, 0]
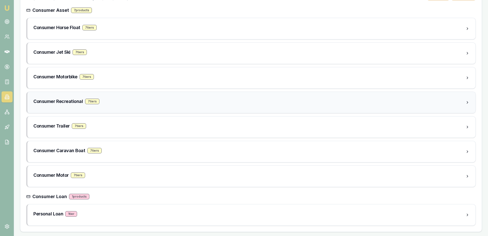
scroll to position [155, 0]
click at [121, 211] on div "Personal Loan 1 tier" at bounding box center [249, 214] width 432 height 7
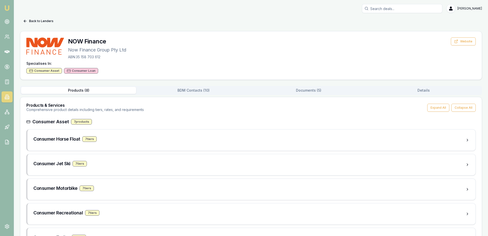
scroll to position [0, 0]
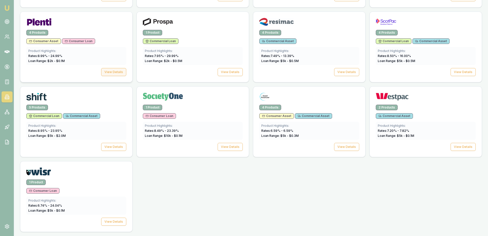
click at [117, 76] on button "View Details" at bounding box center [113, 72] width 25 height 8
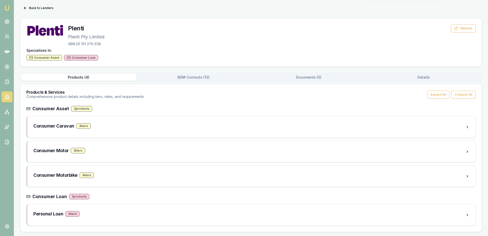
scroll to position [44, 0]
click at [155, 212] on div "Personal Loan 4 tier s" at bounding box center [249, 214] width 432 height 7
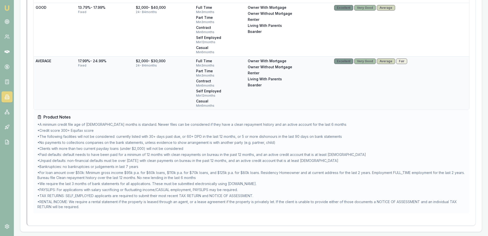
scroll to position [471, 0]
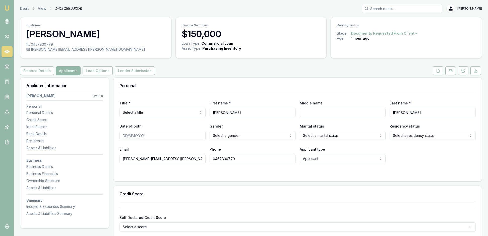
select select
click at [211, 92] on html "Emu Broker Deals View D-XZQEEJUXD8 [PERSON_NAME] Toggle Menu Customer [PERSON_N…" at bounding box center [244, 118] width 488 height 236
click at [9, 8] on img at bounding box center [7, 8] width 6 height 6
select select
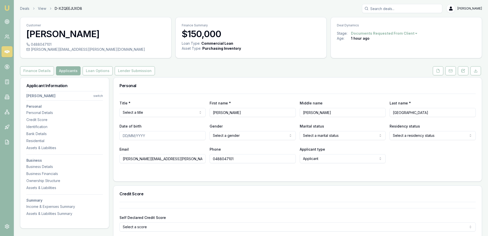
select select
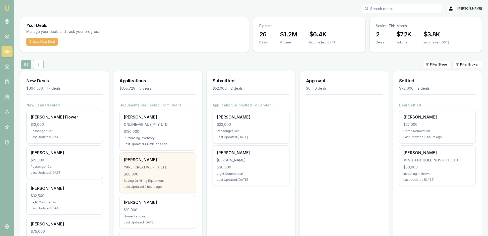
click at [161, 177] on div "$60,000" at bounding box center [158, 174] width 68 height 5
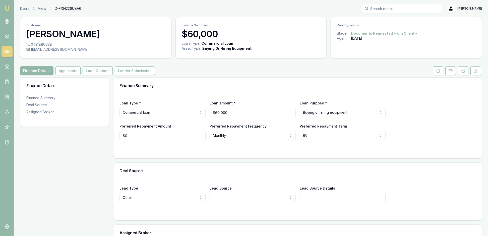
click at [189, 158] on div "Loan Type * Commercial loan Consumer loan Consumer asset Commercial loan Commer…" at bounding box center [298, 126] width 369 height 65
click at [78, 75] on button "Applicants" at bounding box center [68, 70] width 25 height 9
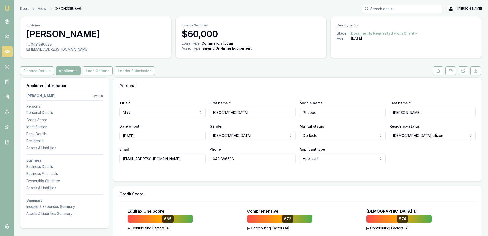
click at [100, 107] on html "Emu Broker Deals View D-FXH226UBA6 [PERSON_NAME] Toggle Menu Customer [PERSON_N…" at bounding box center [244, 118] width 488 height 236
click at [76, 140] on div "+ Add Applicant" at bounding box center [63, 143] width 54 height 8
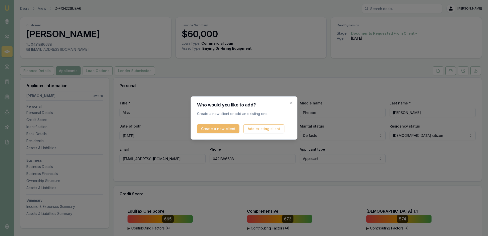
click at [238, 130] on button "Create a new client" at bounding box center [218, 128] width 42 height 9
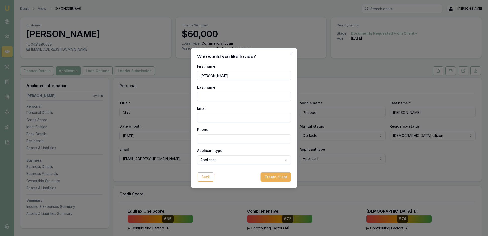
type input "Andrew"
type input "Fogarty"
type input "0488 069 607"
click at [252, 127] on div "Phone 0488 069 607" at bounding box center [244, 134] width 94 height 17
type input "Y"
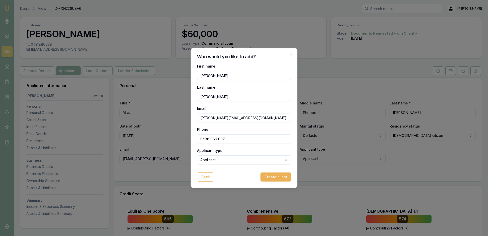
click at [222, 118] on input "madison.connors@outlook.com.au" at bounding box center [244, 117] width 94 height 9
click at [275, 117] on input "madisonconnors@outlook.com.au" at bounding box center [244, 117] width 94 height 9
type input "madisonconnors@outlook.com"
click at [239, 174] on form "First name Andrew Last name Fogarty Email madisonconnors@outlook.com Phone 0488…" at bounding box center [244, 122] width 94 height 119
click at [269, 182] on button "Create client" at bounding box center [276, 177] width 31 height 9
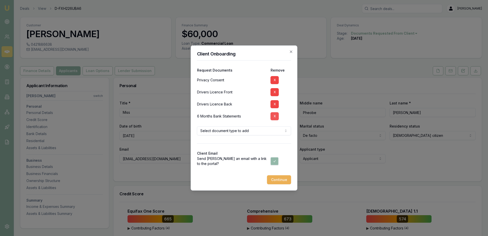
click at [273, 113] on button "X" at bounding box center [275, 116] width 8 height 8
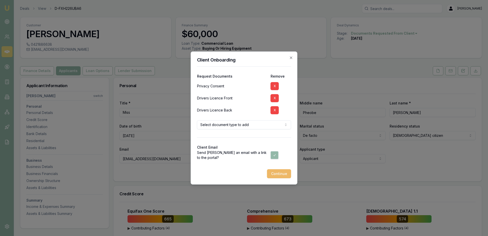
click at [278, 178] on button "Continue" at bounding box center [279, 173] width 24 height 9
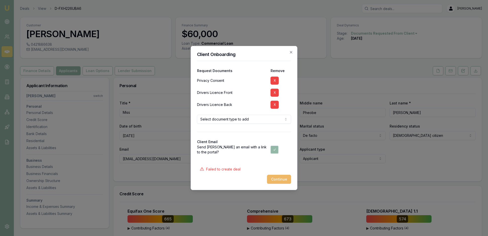
click at [277, 184] on button "Continue" at bounding box center [279, 179] width 24 height 9
click at [290, 51] on icon "button" at bounding box center [291, 52] width 2 height 2
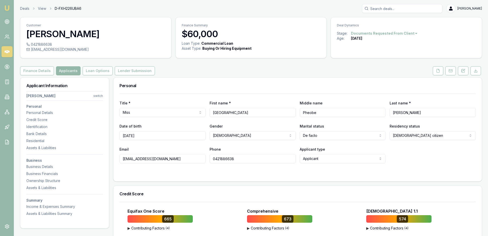
click at [396, 163] on div "Email hello@yarlicreative.com.au Phone 0421886638 Applicant type Applicant Appl…" at bounding box center [298, 154] width 357 height 17
click at [389, 175] on form "Title * Miss Mr Mrs Miss Ms Dr Prof First name * Madison Middle name Pheobe Las…" at bounding box center [298, 135] width 357 height 82
click at [95, 106] on html "Emu Broker Deals View D-FXH226UBA6 Rachael Connors Toggle Menu Customer Madison…" at bounding box center [244, 118] width 488 height 236
click at [72, 136] on div "Andrew Fogarty" at bounding box center [63, 142] width 54 height 13
select select
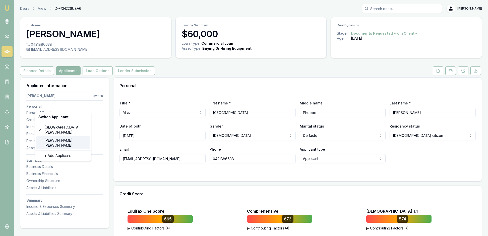
select select
type input "Andrew"
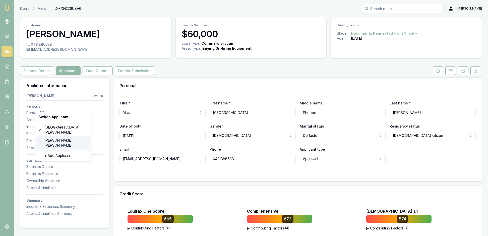
type input "Fogarty"
type input "madisonconnors@outlook.com"
type input "0488069607"
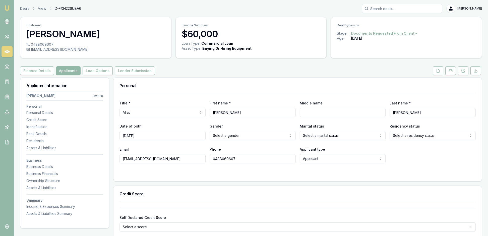
click at [418, 163] on div "Email madisonconnors@outlook.com Phone 0488069607 Applicant type Applicant Appl…" at bounding box center [298, 154] width 357 height 17
click at [467, 152] on html "Emu Broker Deals View D-FXH226UBA6 Rachael Connors Toggle Menu Customer Andrew …" at bounding box center [244, 118] width 488 height 236
select select "AUSTRALIAN_CITIZEN"
click at [378, 151] on html "Emu Broker Deals View D-FXH226UBA6 Rachael Connors Toggle Menu Customer Andrew …" at bounding box center [244, 118] width 488 height 236
select select "DE_FACTO"
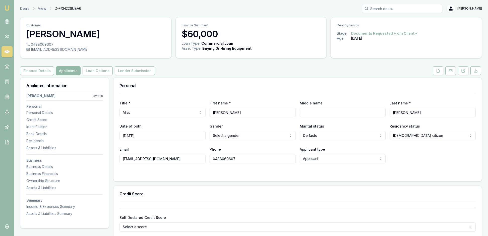
click at [201, 127] on html "Emu Broker Deals View D-FXH226UBA6 Rachael Connors Toggle Menu Customer Andrew …" at bounding box center [244, 118] width 488 height 236
select select "Mr"
click at [199, 139] on div "Date of birth 30/09/1990" at bounding box center [163, 131] width 86 height 17
drag, startPoint x: 160, startPoint y: 152, endPoint x: 107, endPoint y: 151, distance: 52.8
type input "03/05/1989"
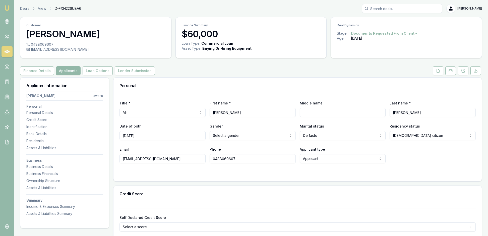
click at [290, 150] on html "Emu Broker Deals View D-FXH226UBA6 Rachael Connors Toggle Menu Customer Andrew …" at bounding box center [244, 118] width 488 height 236
select select "MALE"
click at [308, 175] on div at bounding box center [298, 173] width 357 height 4
click at [352, 181] on div "Title * Mr Mr Mrs Miss Ms Dr Prof First name * Andrew Middle name Last name * F…" at bounding box center [298, 138] width 369 height 88
click at [475, 73] on icon at bounding box center [476, 71] width 4 height 4
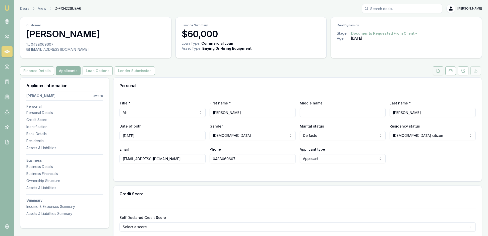
click at [433, 75] on button at bounding box center [438, 70] width 11 height 9
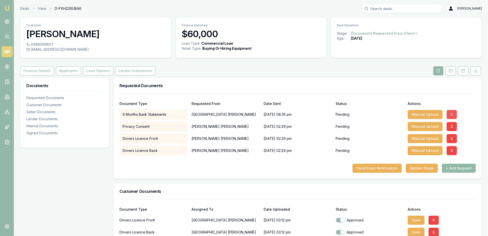
click at [457, 119] on button "X" at bounding box center [452, 114] width 10 height 9
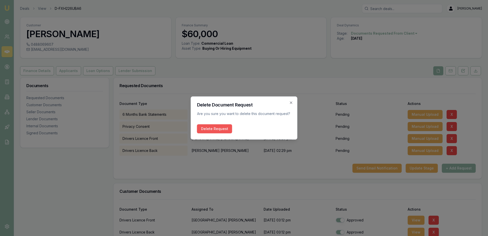
click at [228, 133] on button "Delete Request" at bounding box center [214, 128] width 35 height 9
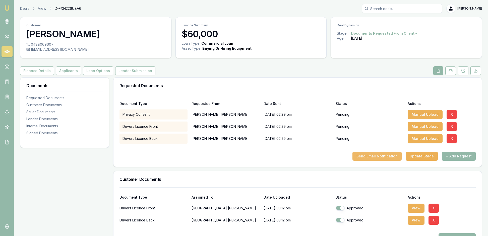
click at [368, 161] on button "Send Email Notification" at bounding box center [377, 156] width 49 height 9
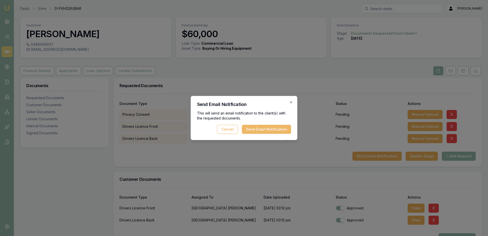
click at [256, 128] on button "Send Email Notification" at bounding box center [266, 129] width 49 height 9
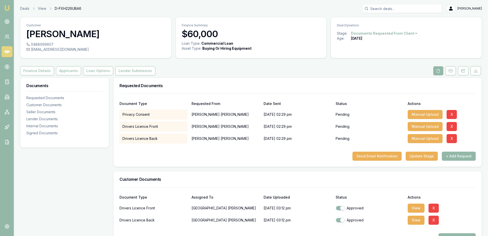
click at [289, 88] on h3 "Requested Documents" at bounding box center [298, 86] width 357 height 4
click at [237, 75] on div "Finance Details Applicants Loan Options Lender Submission" at bounding box center [251, 70] width 462 height 9
click at [8, 24] on icon at bounding box center [7, 21] width 5 height 5
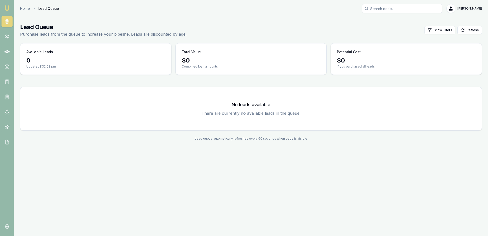
click at [6, 7] on img at bounding box center [7, 8] width 6 height 6
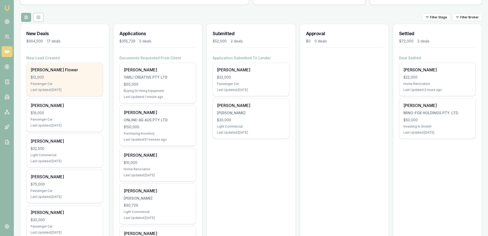
scroll to position [54, 0]
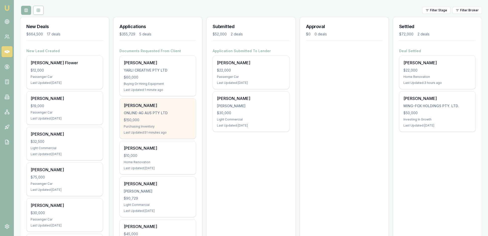
click at [166, 139] on div "Robert Bruns ONLINE-AG AUS PTY LTD $150,000 Purchasing Inventory Last Updated: …" at bounding box center [158, 118] width 76 height 40
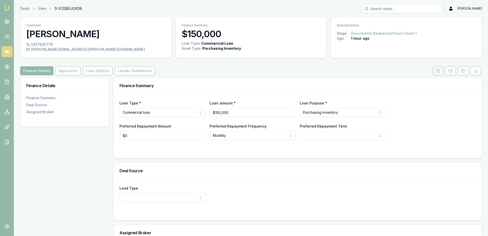
click at [434, 75] on button at bounding box center [438, 70] width 11 height 9
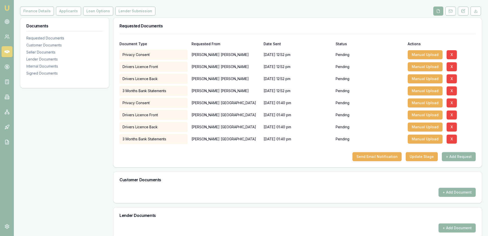
scroll to position [46, 0]
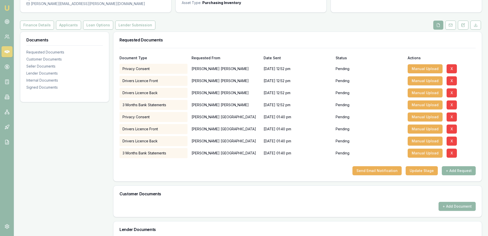
click at [455, 175] on button "+ Add Request" at bounding box center [459, 170] width 34 height 9
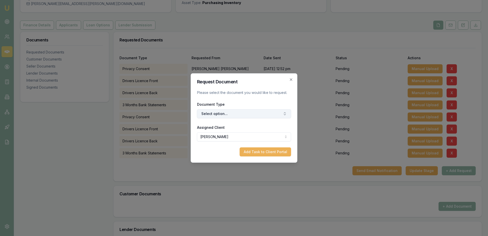
click at [283, 116] on icon "button" at bounding box center [285, 114] width 4 height 4
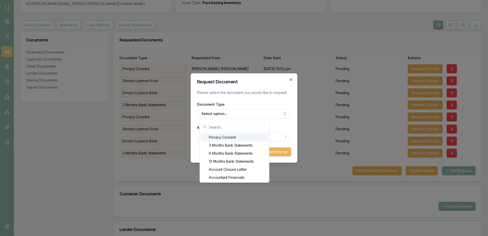
click at [290, 78] on icon "button" at bounding box center [291, 80] width 4 height 4
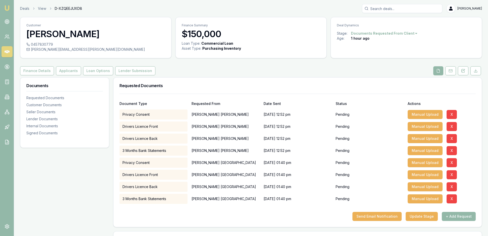
scroll to position [0, 0]
click at [9, 6] on img at bounding box center [7, 8] width 6 height 6
